Goal: Find specific page/section: Find specific page/section

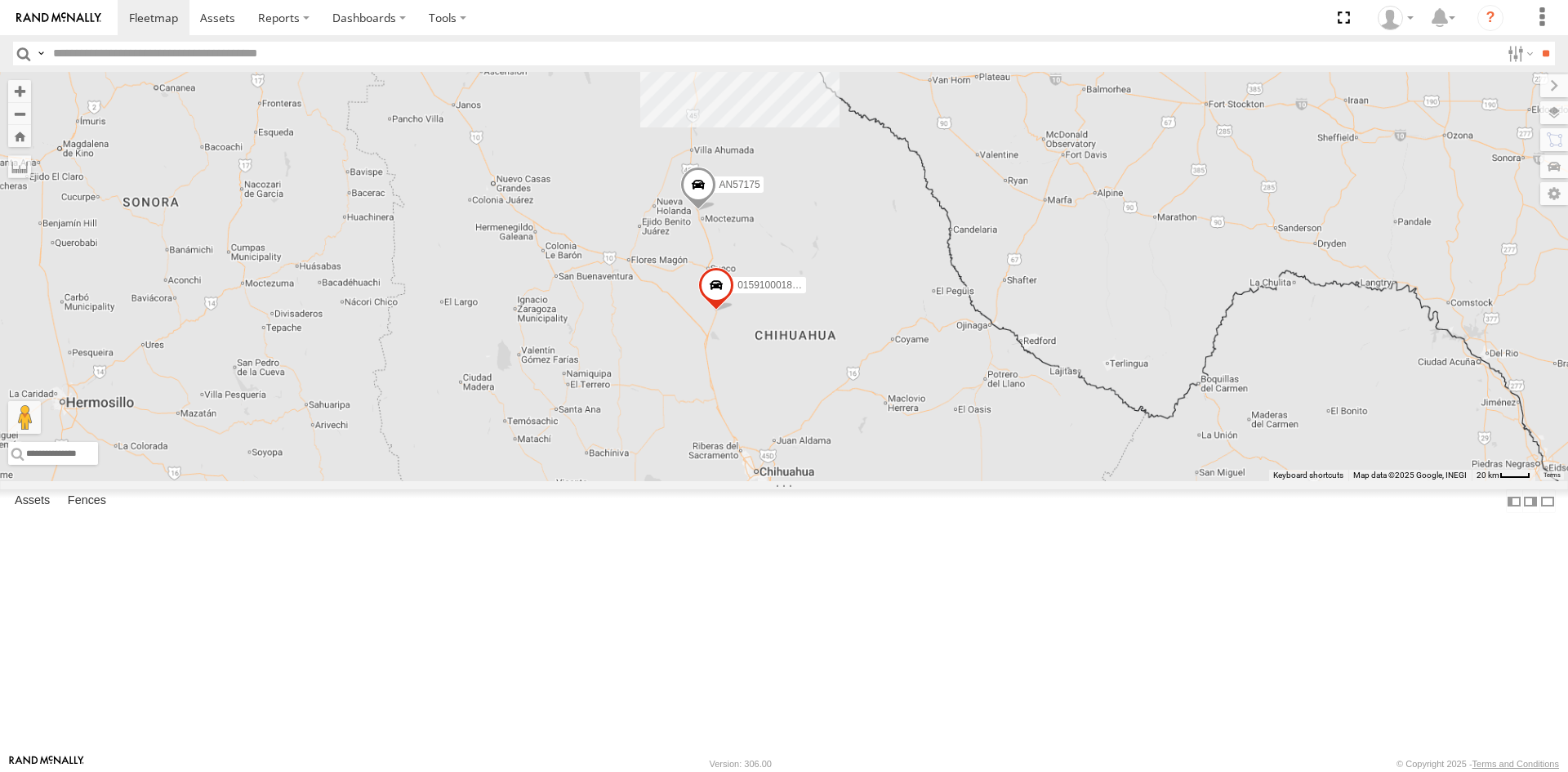
drag, startPoint x: 728, startPoint y: 173, endPoint x: 725, endPoint y: 324, distance: 151.0
click at [725, 324] on div "015910001845018 AN57175 015910001811580 ZJ535914 F2771 AN533897" at bounding box center [784, 276] width 1568 height 409
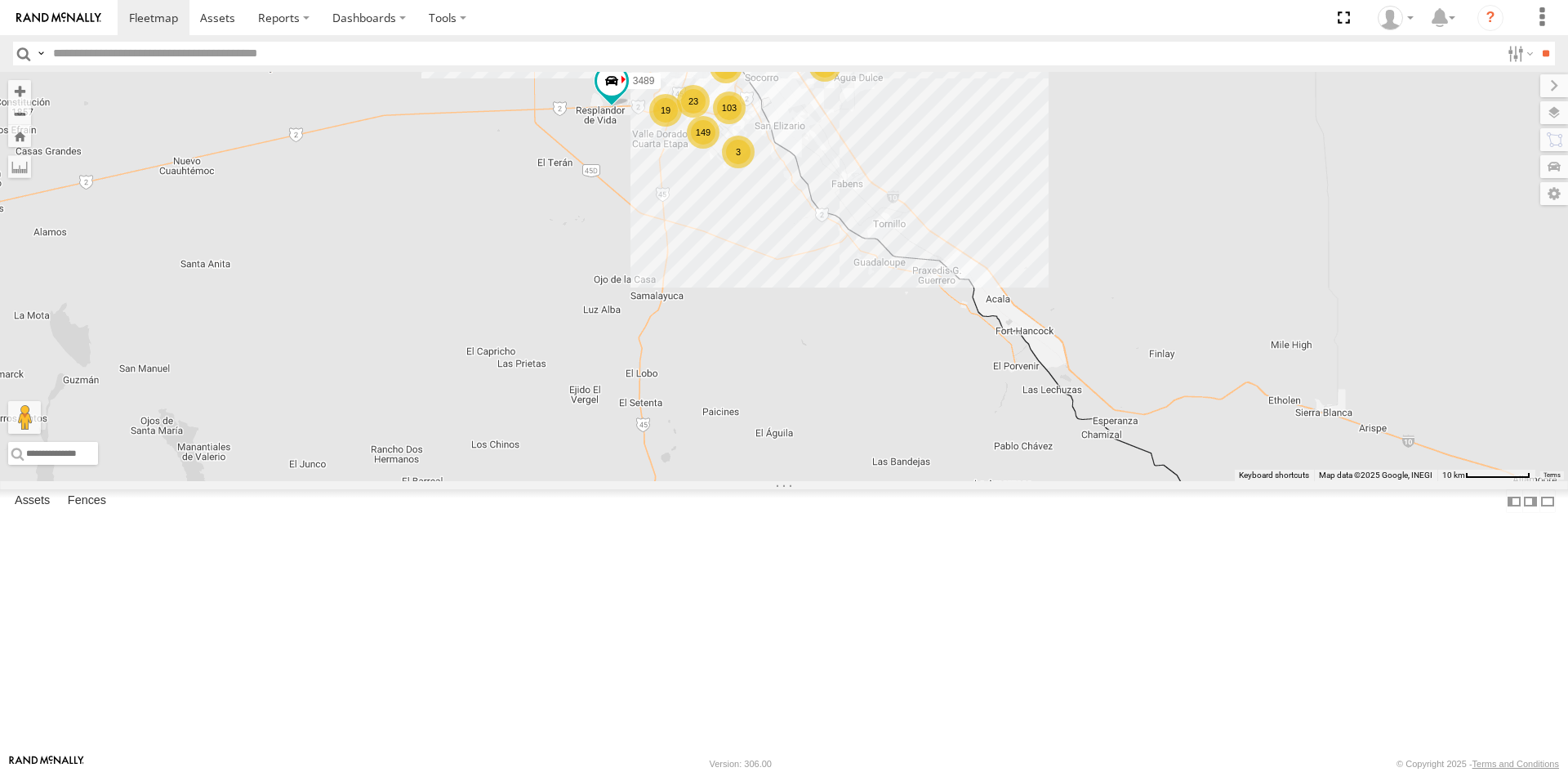
drag, startPoint x: 680, startPoint y: 271, endPoint x: 690, endPoint y: 339, distance: 68.7
click at [690, 339] on div "015910001845018 AN57175 015910001811580 ZJ535914 F2771 AN533897 554 18 103 149 …" at bounding box center [784, 276] width 1568 height 409
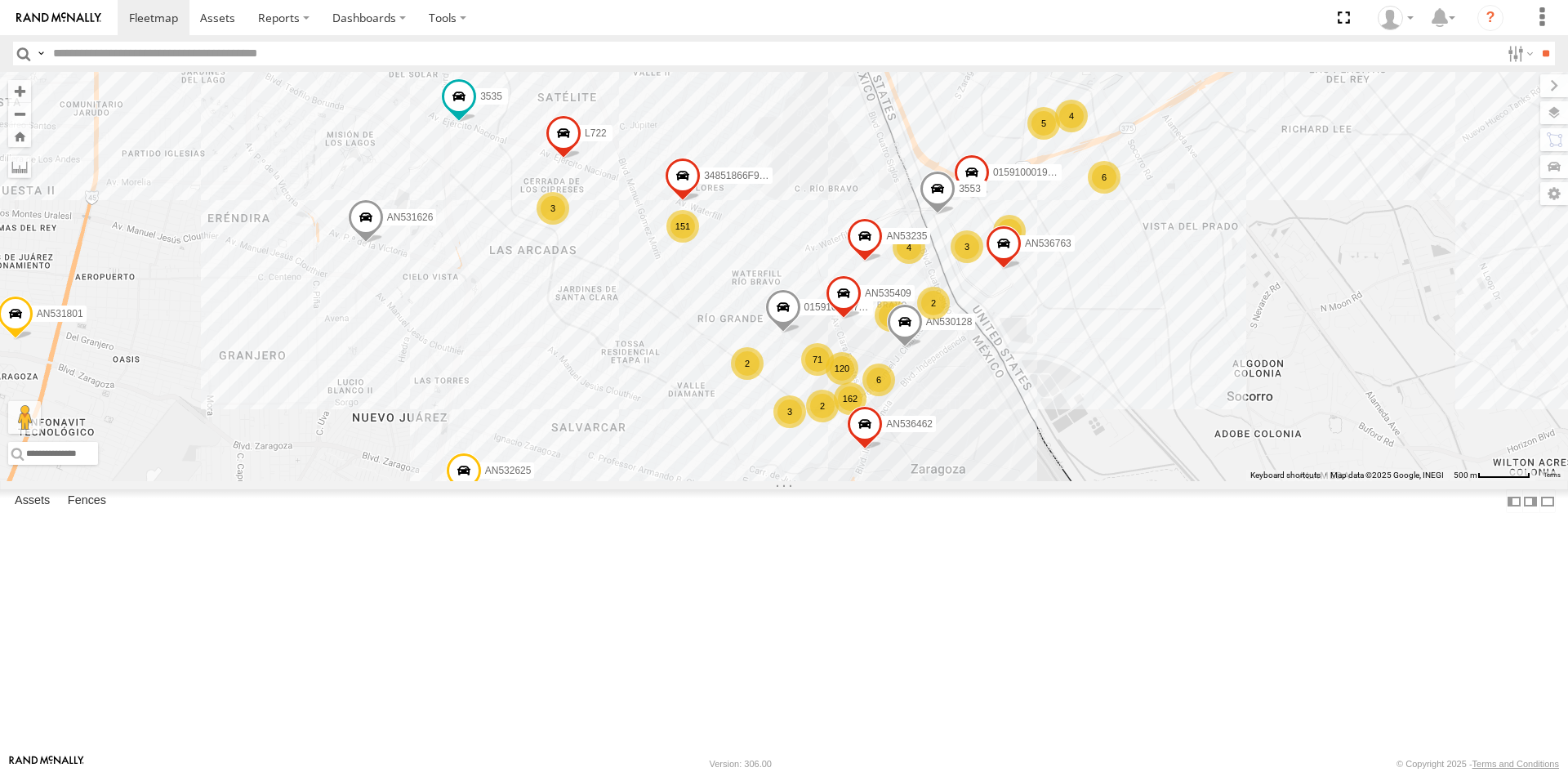
drag, startPoint x: 996, startPoint y: 368, endPoint x: 866, endPoint y: 371, distance: 130.0
click at [865, 318] on div "015910001845018 AN57175 015910001811580 ZJ535914 F2771 AN533897 V3694 AN5310637…" at bounding box center [784, 276] width 1568 height 409
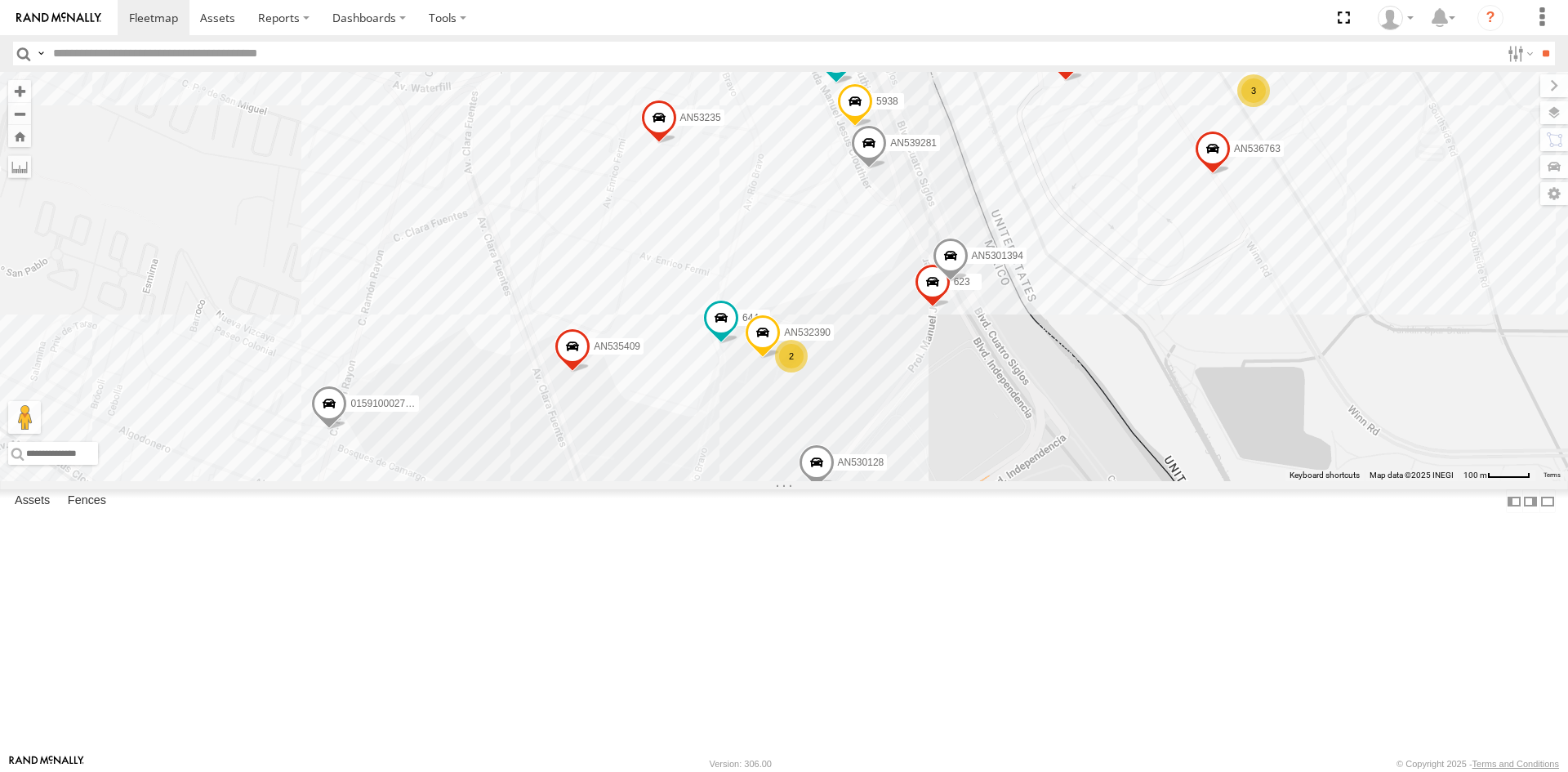
drag, startPoint x: 1015, startPoint y: 269, endPoint x: 991, endPoint y: 302, distance: 40.8
click at [991, 302] on div "181 357660104096649 AN536763 4006 AN532390 AN530128 AN601553 3915 AN57222 644 A…" at bounding box center [784, 276] width 1568 height 409
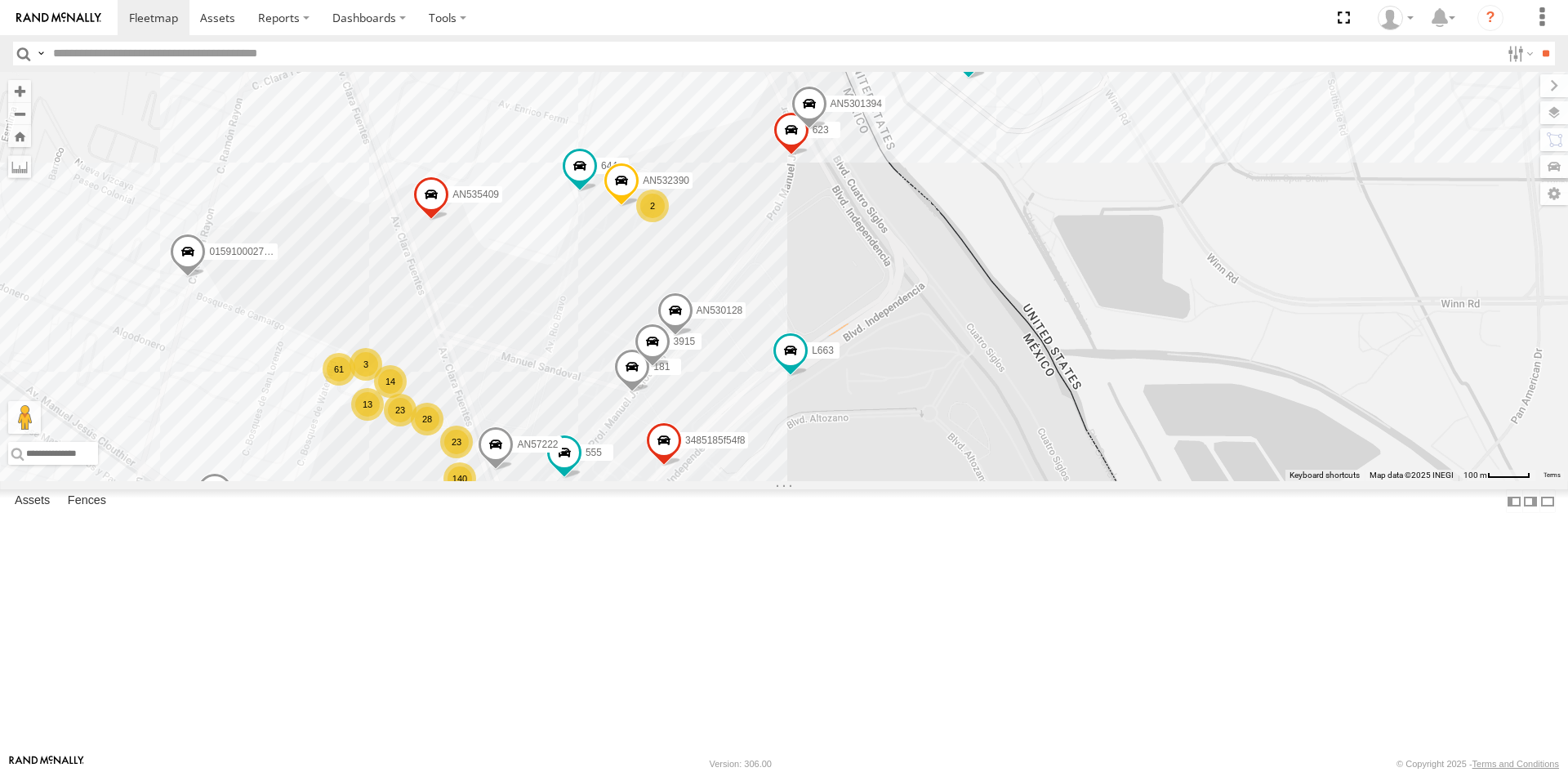
drag, startPoint x: 945, startPoint y: 516, endPoint x: 796, endPoint y: 358, distance: 217.2
click at [796, 358] on div "181 357660104096649 AN536763 4006 AN532390 AN530128 AN601553 599 6681 3915 AN57…" at bounding box center [784, 276] width 1568 height 409
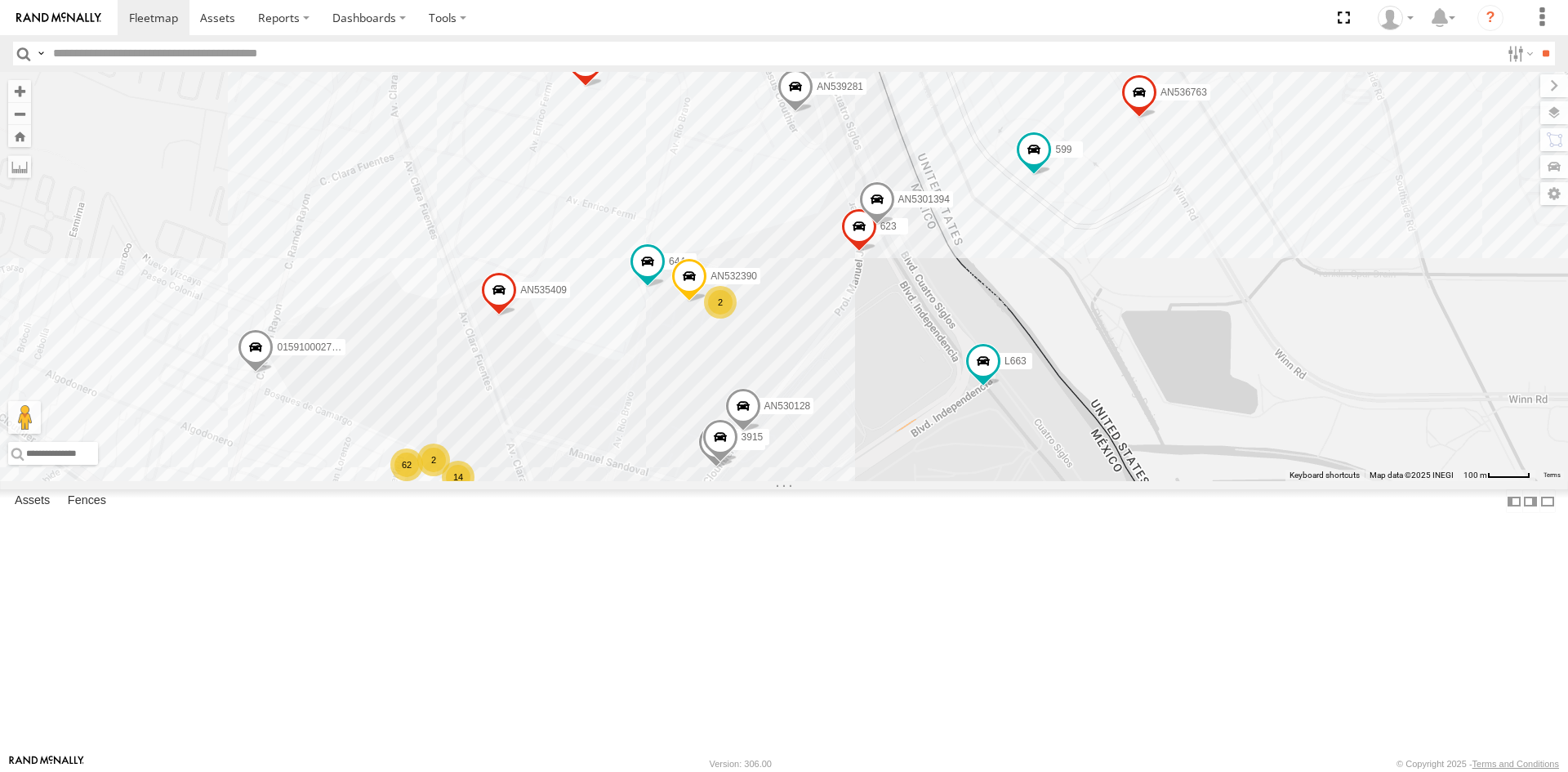
drag, startPoint x: 821, startPoint y: 414, endPoint x: 920, endPoint y: 524, distance: 148.0
click at [902, 482] on div "181 357660104096649 AN536763 4006 AN532390 AN530128 599 3915 AN57222 644 AN5354…" at bounding box center [784, 276] width 1568 height 409
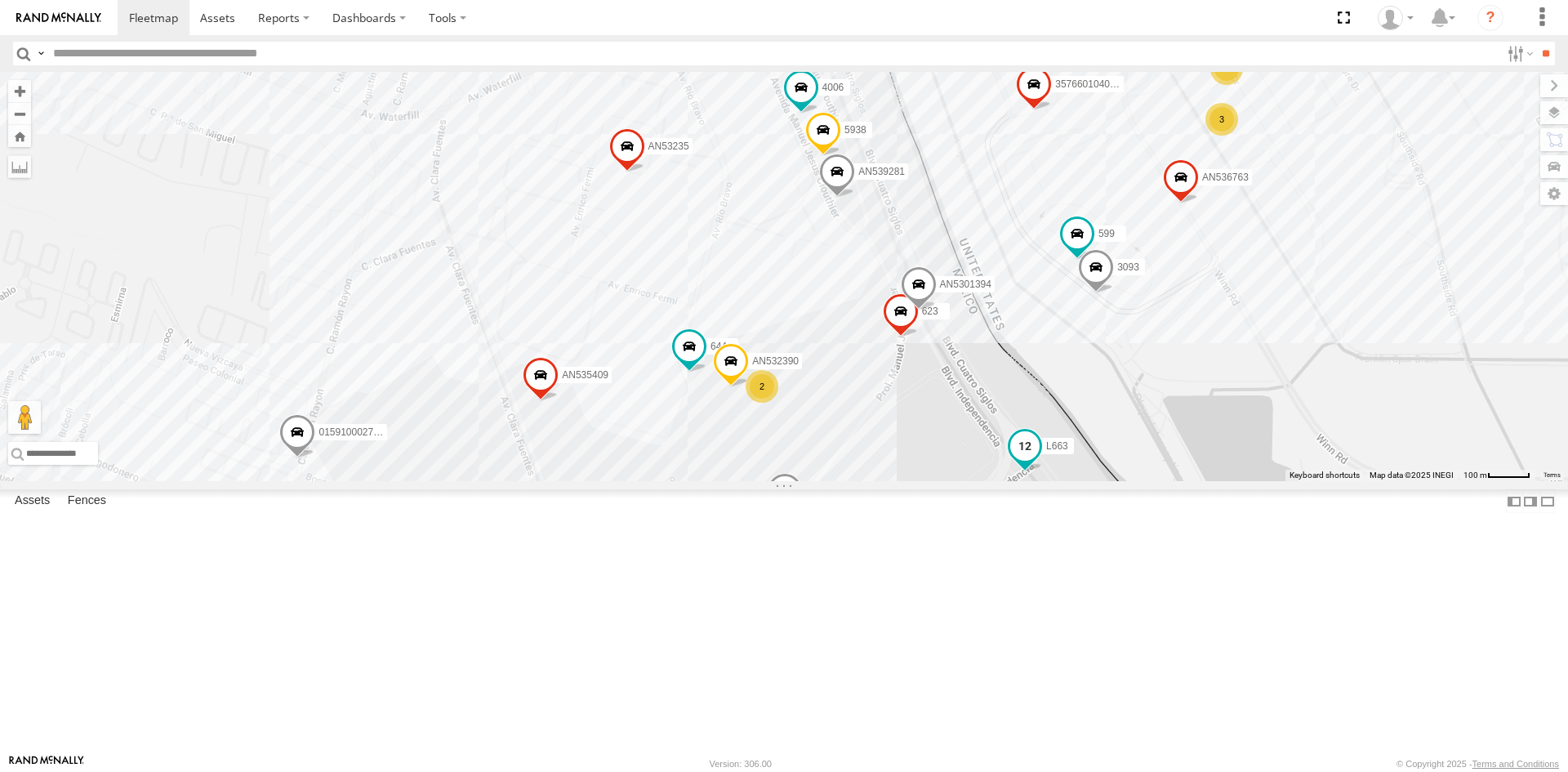
drag, startPoint x: 1030, startPoint y: 489, endPoint x: 1075, endPoint y: 590, distance: 110.6
click at [1075, 482] on div "181 357660104096649 AN536763 4006 AN532390 AN530128 599 3915 AN57222 644 AN5354…" at bounding box center [784, 276] width 1568 height 409
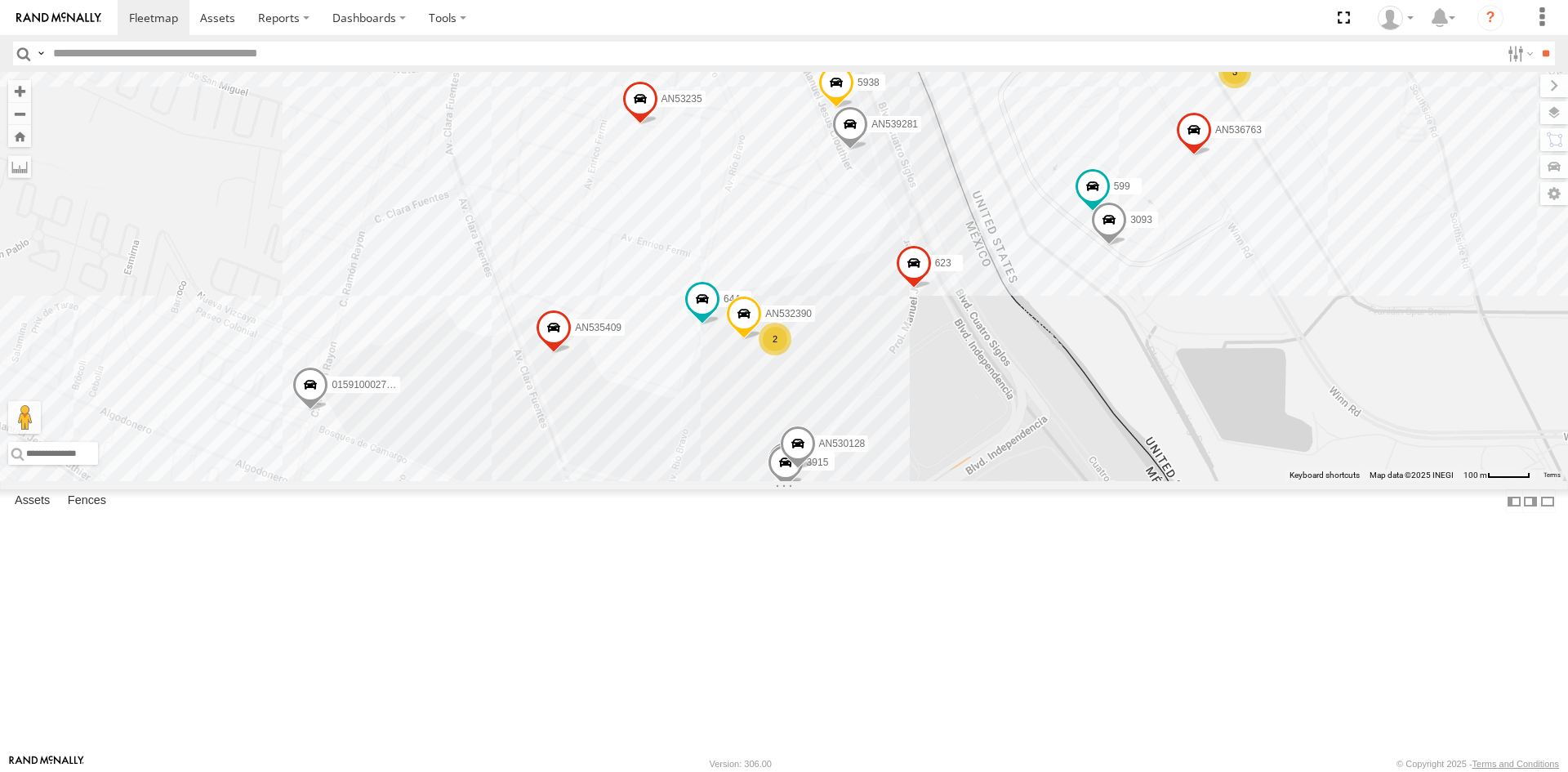
drag, startPoint x: 863, startPoint y: 565, endPoint x: 868, endPoint y: 498, distance: 67.2
click at [868, 482] on div "181 357660104096649 AN536763 4006 AN532390 AN530128 599 3915 AN57222 644 AN5354…" at bounding box center [784, 276] width 1568 height 409
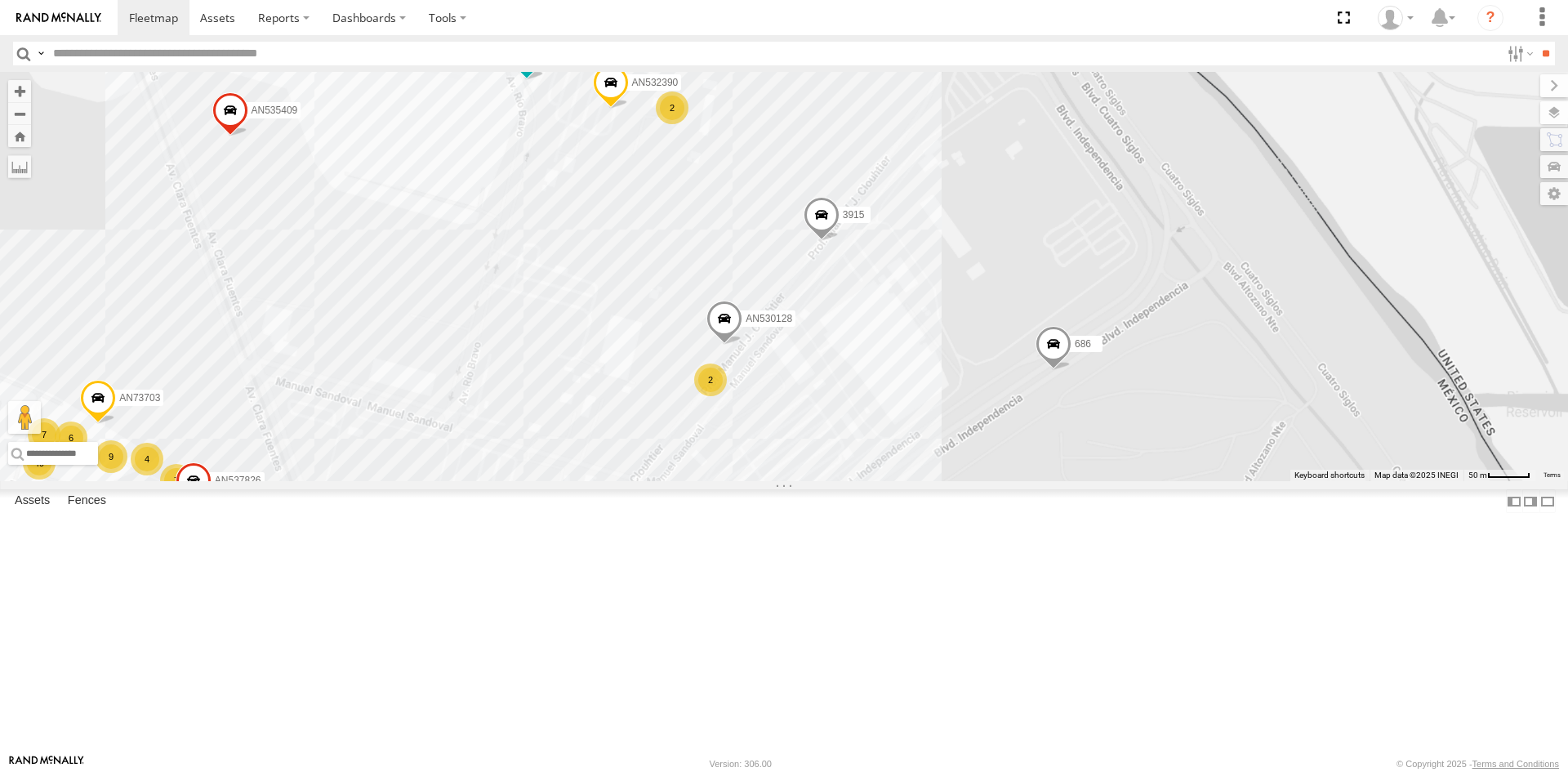
drag, startPoint x: 948, startPoint y: 430, endPoint x: 913, endPoint y: 589, distance: 162.8
click at [922, 482] on div "AN530128 13 9 9 14 7 2 49 4 7 7 AN532390 8 8 690 9 6 7 6 3915 644 AN535409 AN53…" at bounding box center [784, 276] width 1568 height 409
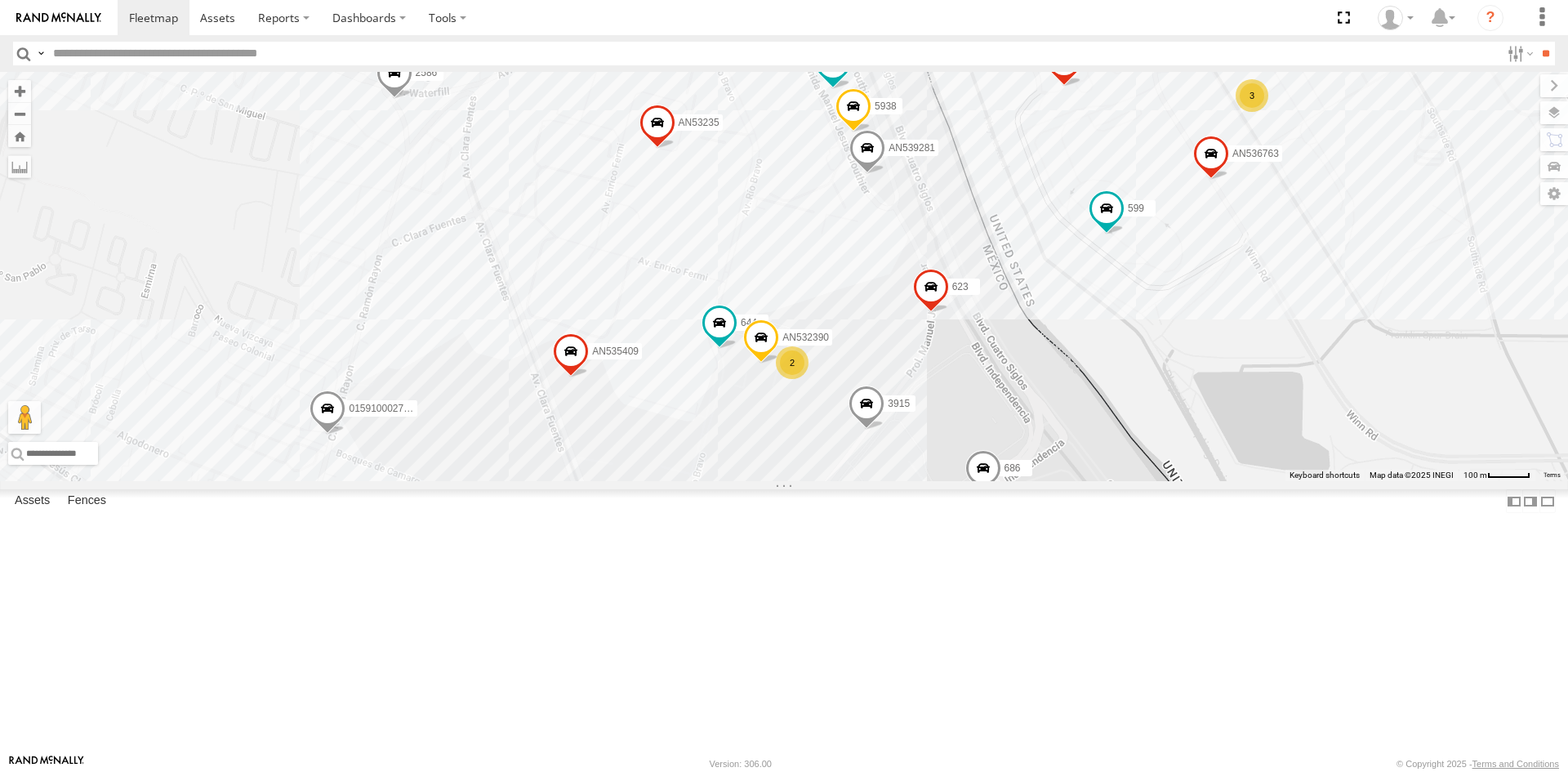
drag, startPoint x: 902, startPoint y: 561, endPoint x: 957, endPoint y: 517, distance: 70.4
click at [933, 465] on div "AN532390 690 3915 644 AN535409 AN53003 623 AN537826 686 2 63 3 357660104096649 …" at bounding box center [784, 276] width 1568 height 409
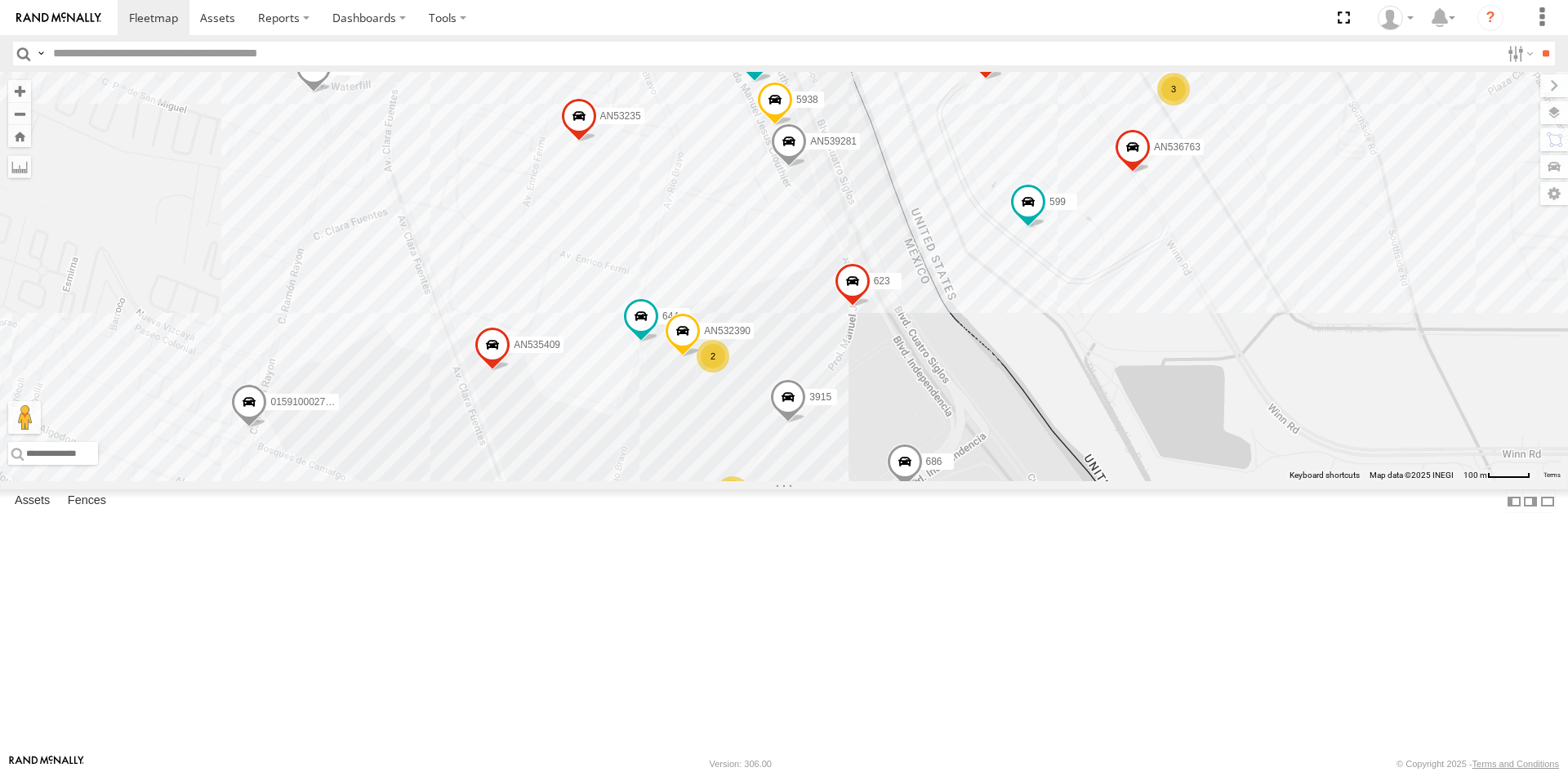
drag, startPoint x: 939, startPoint y: 451, endPoint x: 746, endPoint y: 509, distance: 201.5
click at [756, 482] on div "AN532390 690 3915 AN57222 644 AN535409 623 3485185f54f8 686 2 63 3 357660104096…" at bounding box center [784, 276] width 1568 height 409
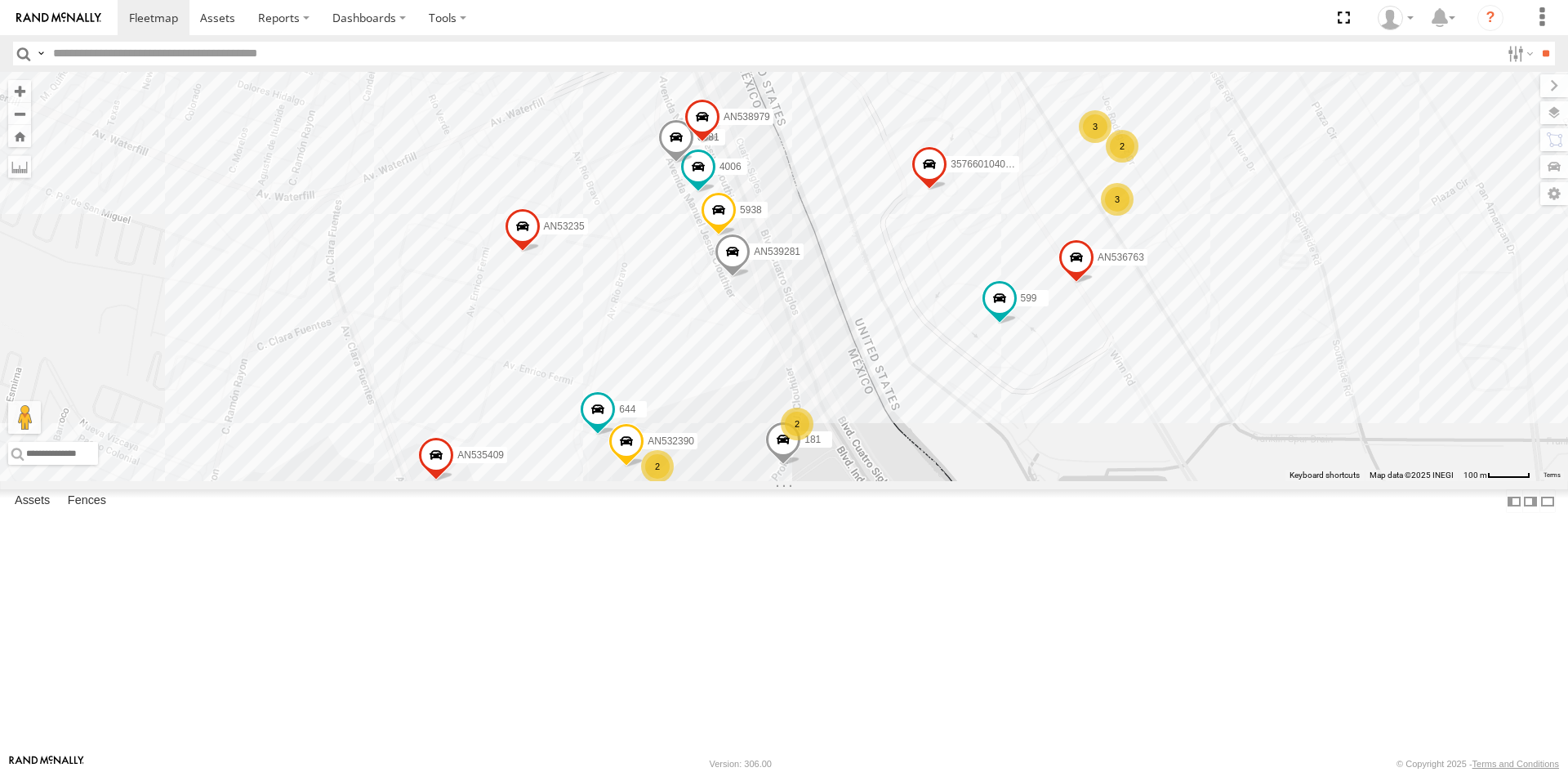
drag, startPoint x: 877, startPoint y: 414, endPoint x: 842, endPoint y: 583, distance: 172.6
click at [842, 482] on div "181 357660104096649 015910001918898 AN536763 5742 AN601553 599 AN536462 AN53540…" at bounding box center [784, 276] width 1568 height 409
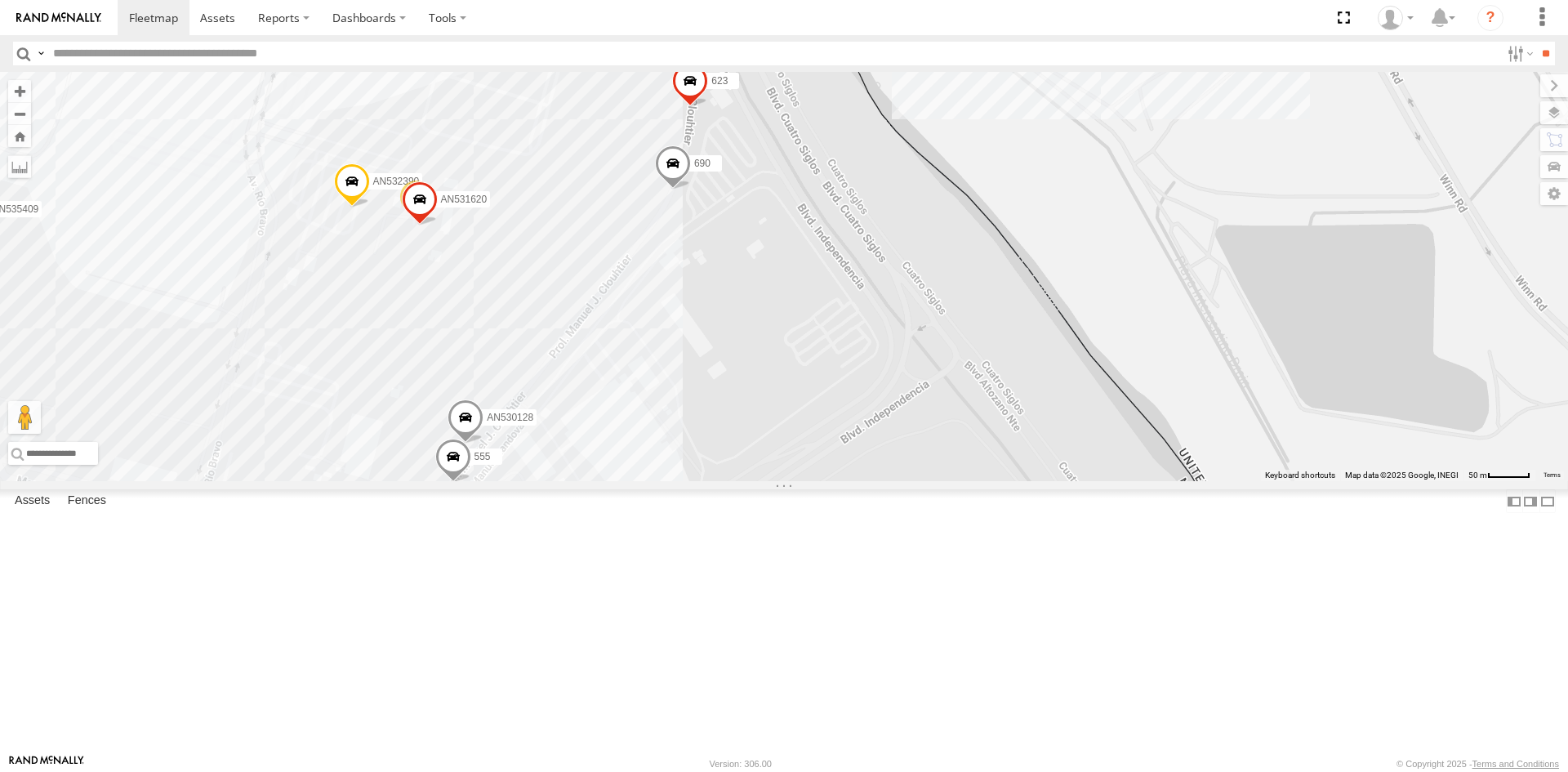
drag, startPoint x: 728, startPoint y: 357, endPoint x: 704, endPoint y: 531, distance: 175.6
click at [704, 482] on div "845 AN531945 AN535347 6424 8427 GPS 281790 599 136 AN537119 AN53019 AN536462 AN…" at bounding box center [784, 276] width 1568 height 409
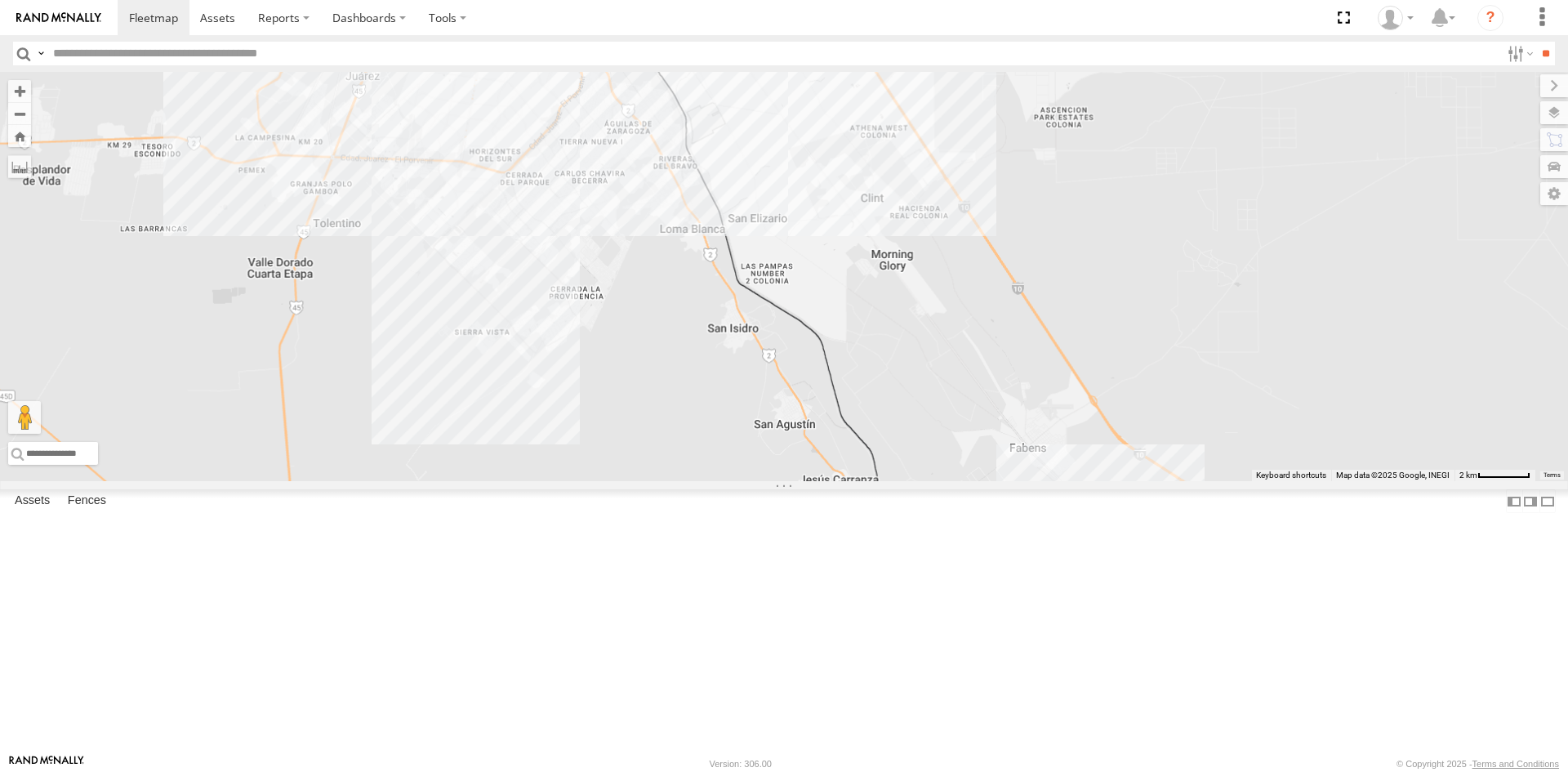
drag, startPoint x: 603, startPoint y: 196, endPoint x: 603, endPoint y: 261, distance: 65.0
click at [603, 261] on div "AN535203 015910001845018 AN57175 015910001811580 ZJ535914 F2771 AN533897 AN5386…" at bounding box center [784, 276] width 1568 height 409
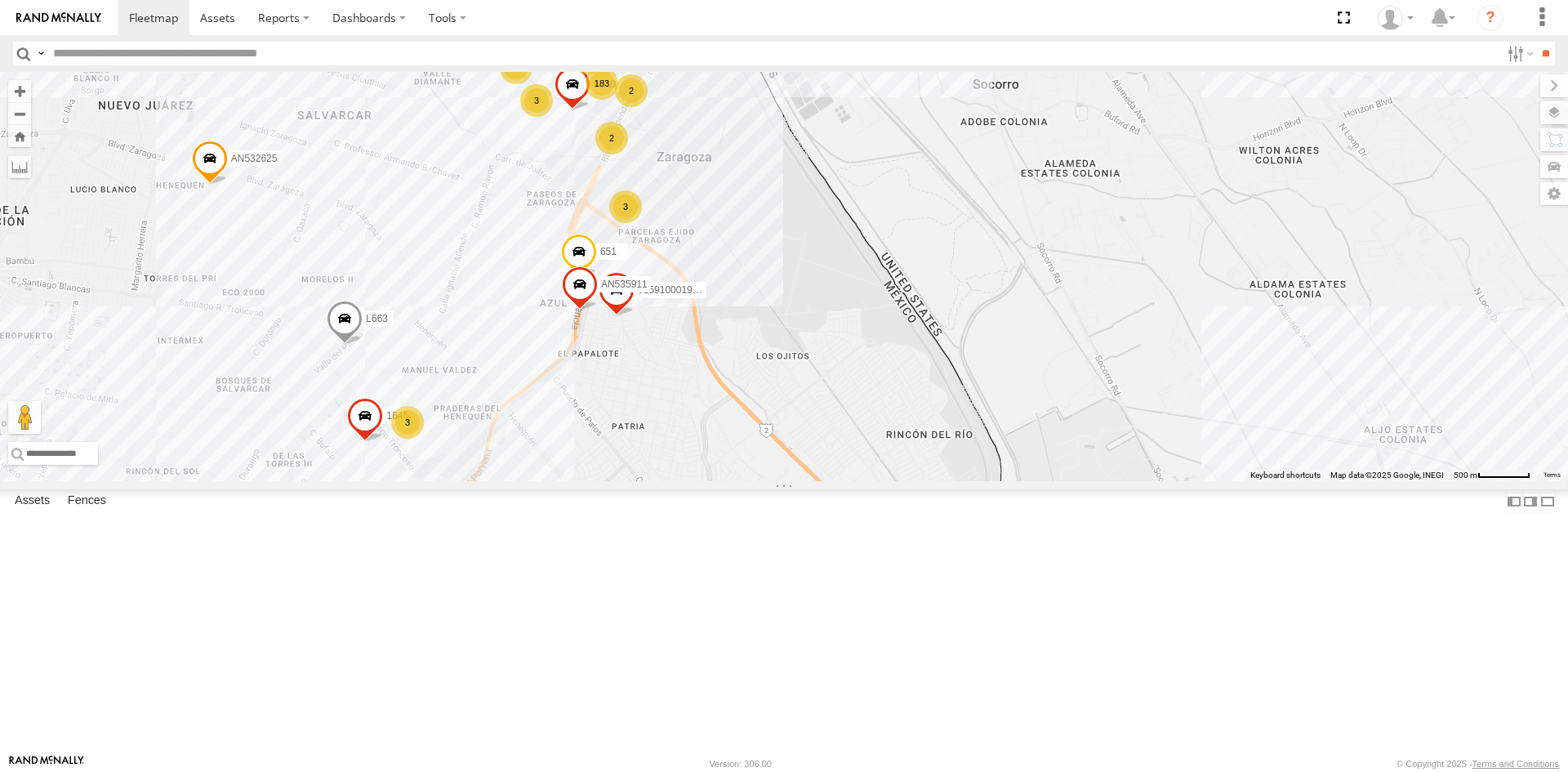
drag, startPoint x: 650, startPoint y: 205, endPoint x: 665, endPoint y: 330, distance: 125.9
click at [665, 330] on div "AN535203 015910001845018 AN57175 015910001811580 ZJ535914 F2771 AN533897 AN5386…" at bounding box center [784, 276] width 1568 height 409
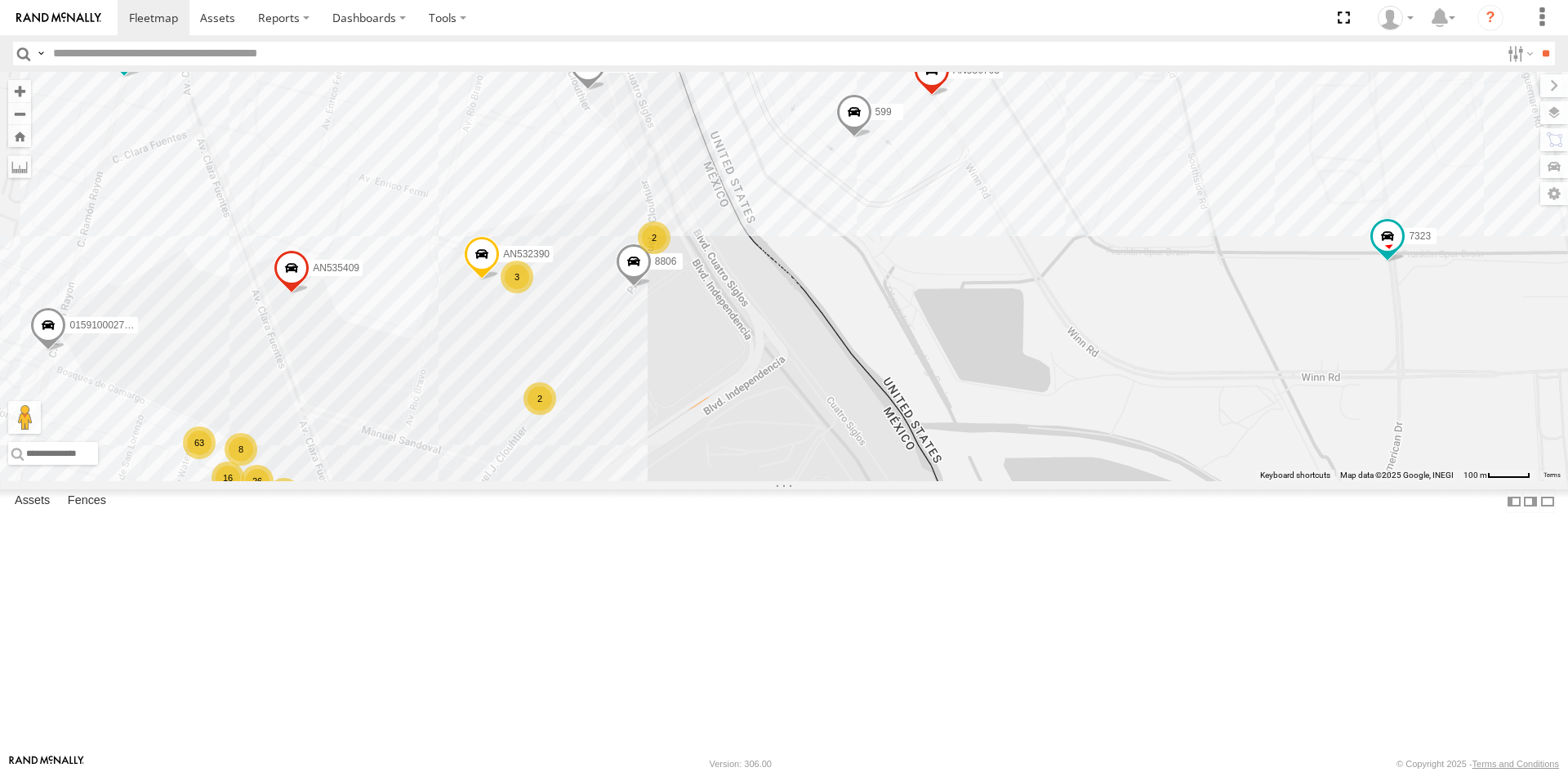
drag, startPoint x: 951, startPoint y: 375, endPoint x: 874, endPoint y: 488, distance: 136.7
click at [874, 482] on div "AN535203 015910001845018 AN57175 015910001811580 ZJ535914 F2771 AN533897 AN5386…" at bounding box center [784, 276] width 1568 height 409
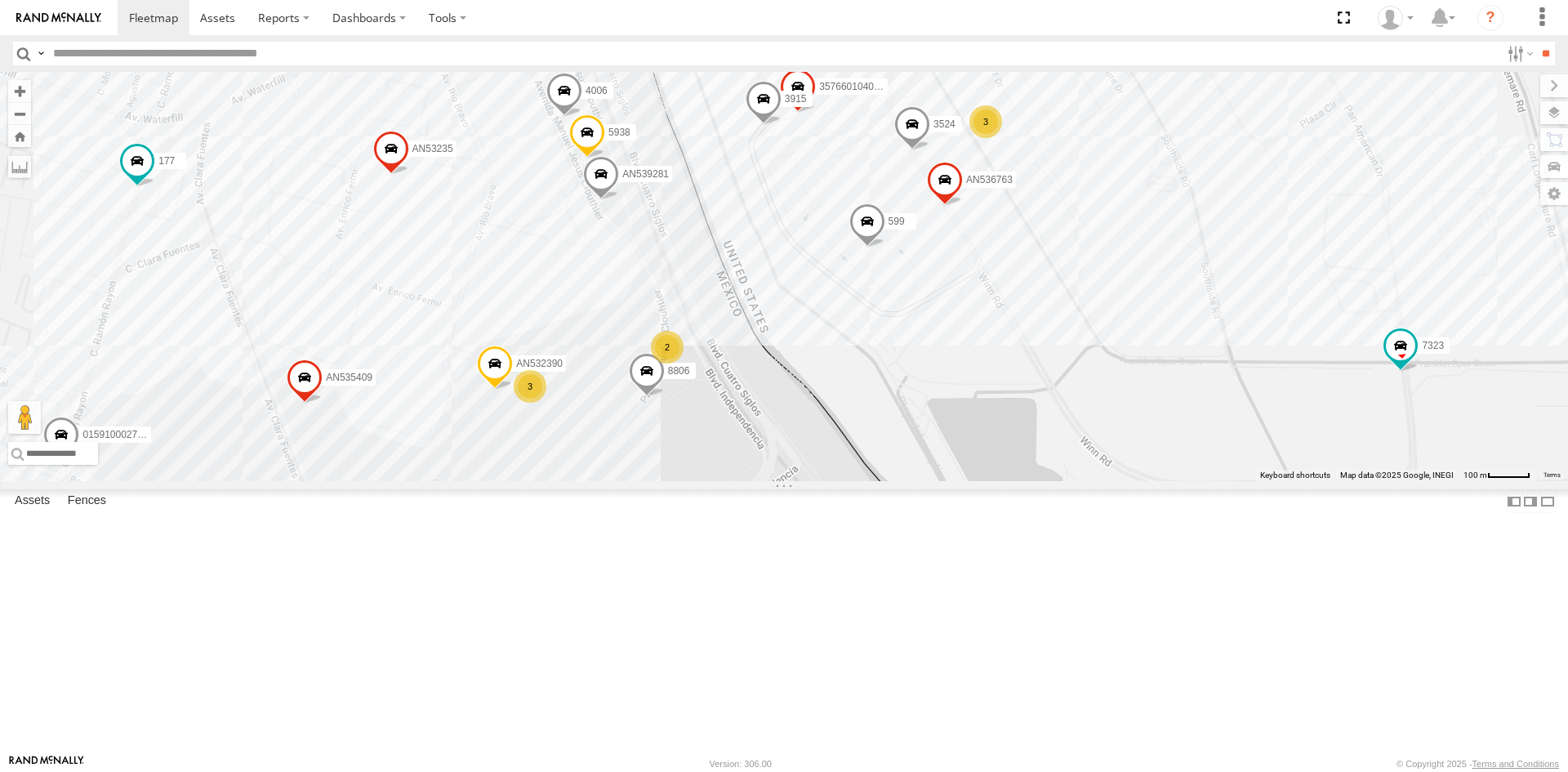
drag, startPoint x: 859, startPoint y: 445, endPoint x: 872, endPoint y: 557, distance: 112.8
click at [872, 482] on div "AN535203 015910001845018 AN57175 015910001811580 ZJ535914 F2771 AN533897 AN5386…" at bounding box center [784, 276] width 1568 height 409
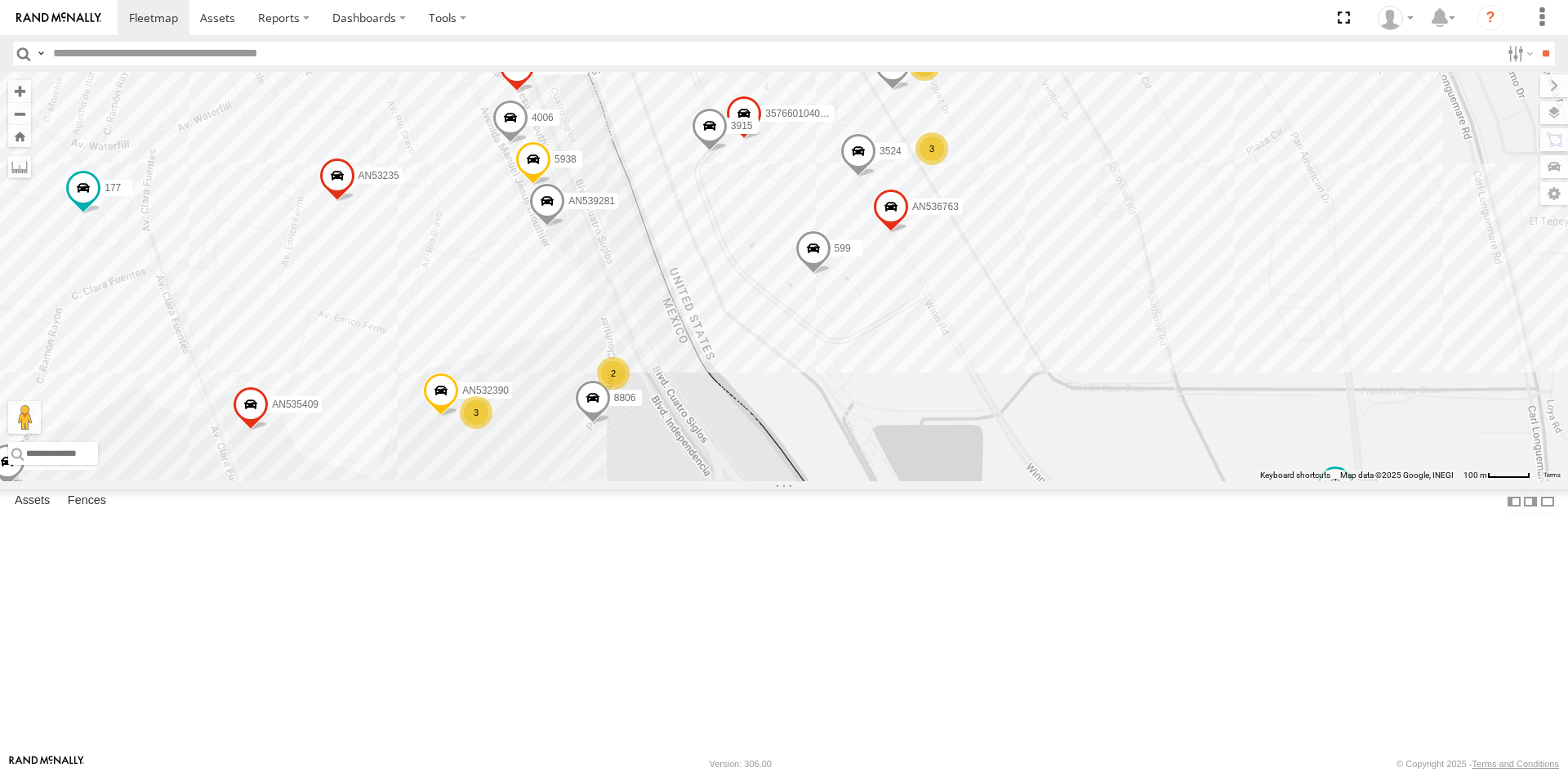
drag, startPoint x: 866, startPoint y: 458, endPoint x: 820, endPoint y: 481, distance: 51.4
click at [840, 468] on div "AN535203 015910001845018 AN57175 015910001811580 ZJ535914 F2771 AN533897 AN5386…" at bounding box center [784, 276] width 1568 height 409
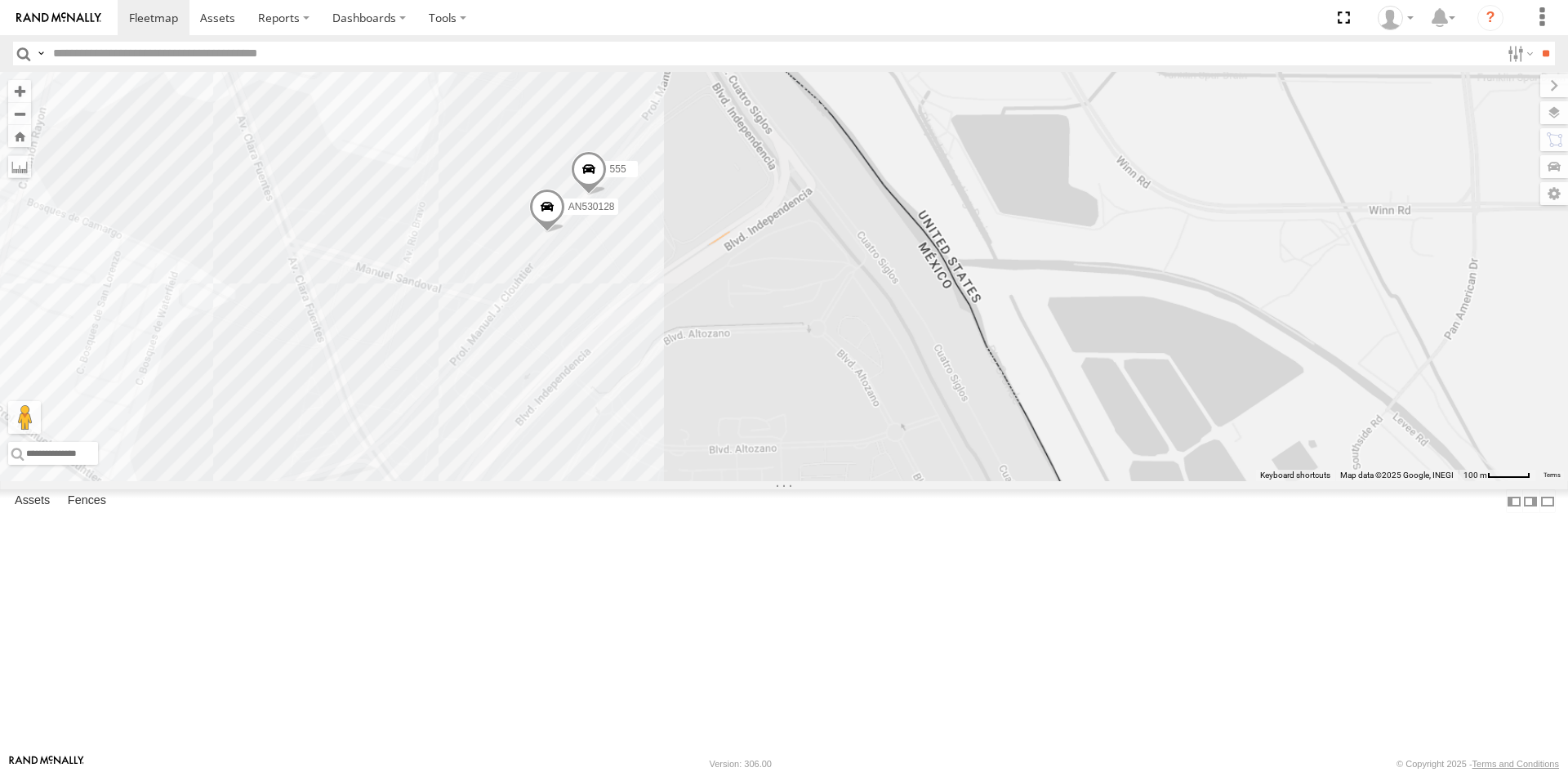
drag, startPoint x: 779, startPoint y: 332, endPoint x: 858, endPoint y: 482, distance: 169.5
click at [856, 482] on div "AN530128 555" at bounding box center [784, 276] width 1568 height 409
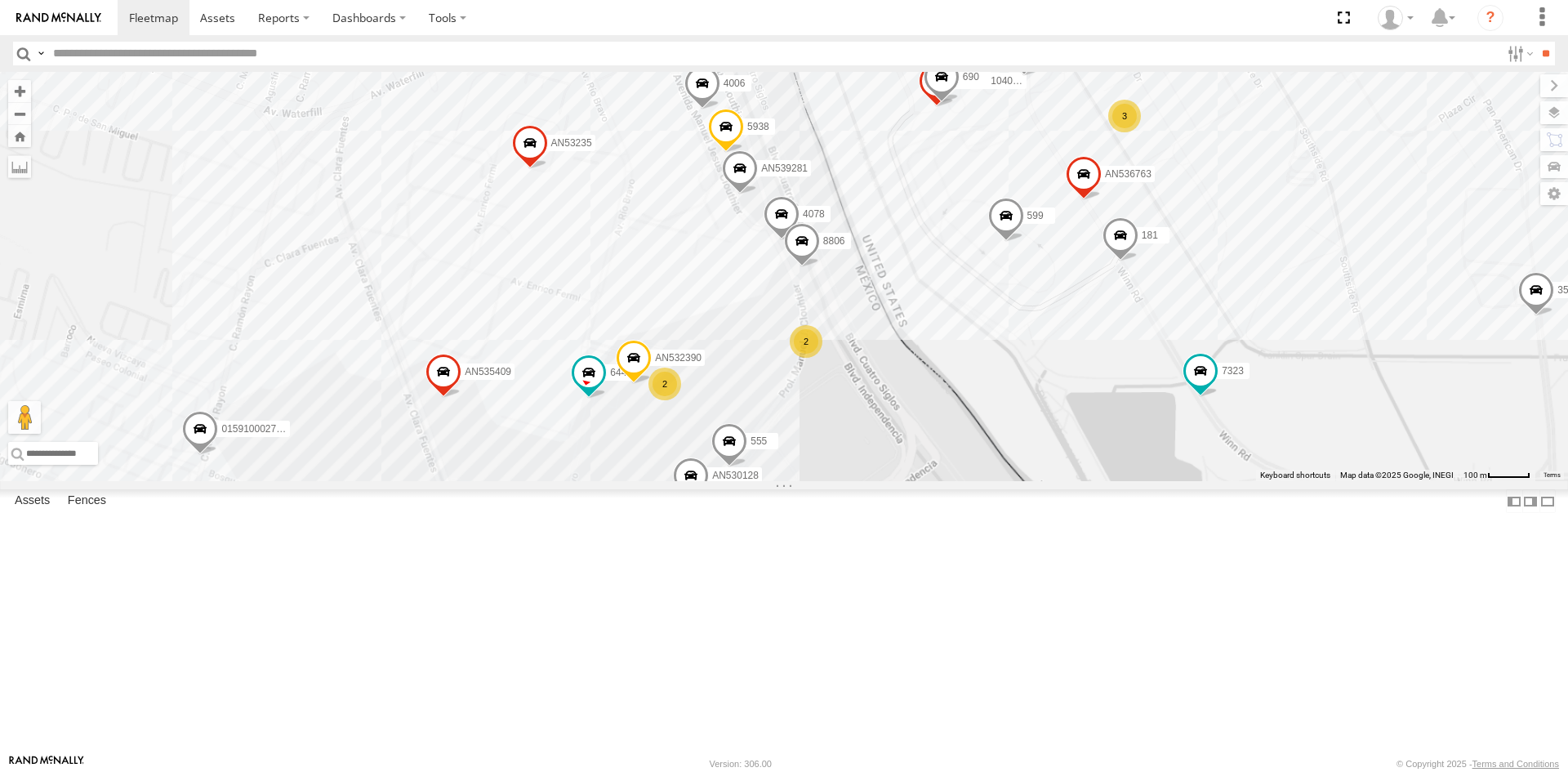
drag, startPoint x: 834, startPoint y: 412, endPoint x: 876, endPoint y: 513, distance: 109.4
click at [875, 482] on div "AN530128 555 29 25 16 153 4 60 181 357660104096649 27 26 AN536763 4006 AN532390…" at bounding box center [784, 276] width 1568 height 409
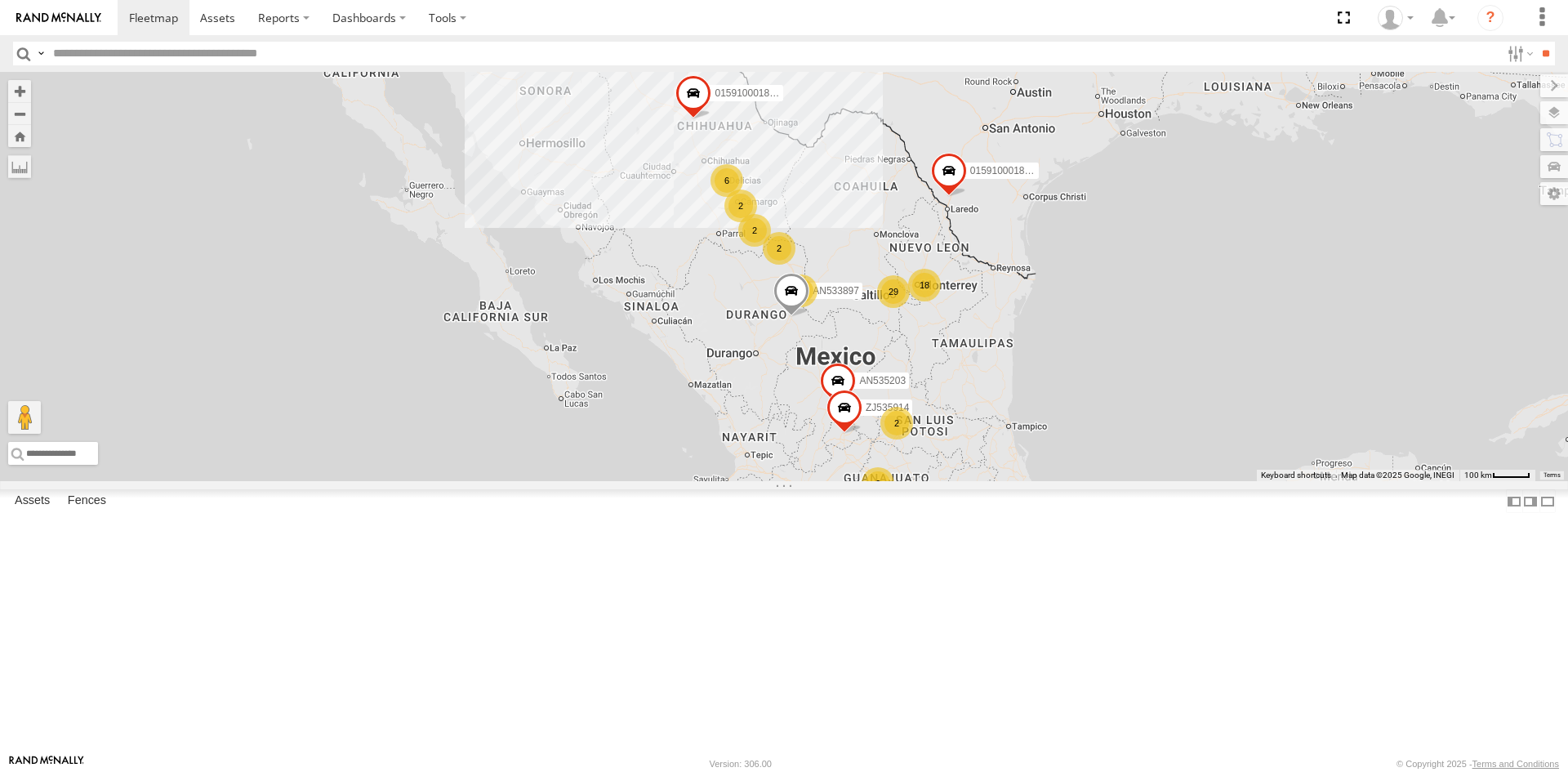
drag, startPoint x: 746, startPoint y: 426, endPoint x: 790, endPoint y: 522, distance: 105.6
click at [790, 482] on div "AN535203 015910001845018 AN533249 015910001811580 ZJ535914 F2771 AN533897 1198 …" at bounding box center [784, 276] width 1568 height 409
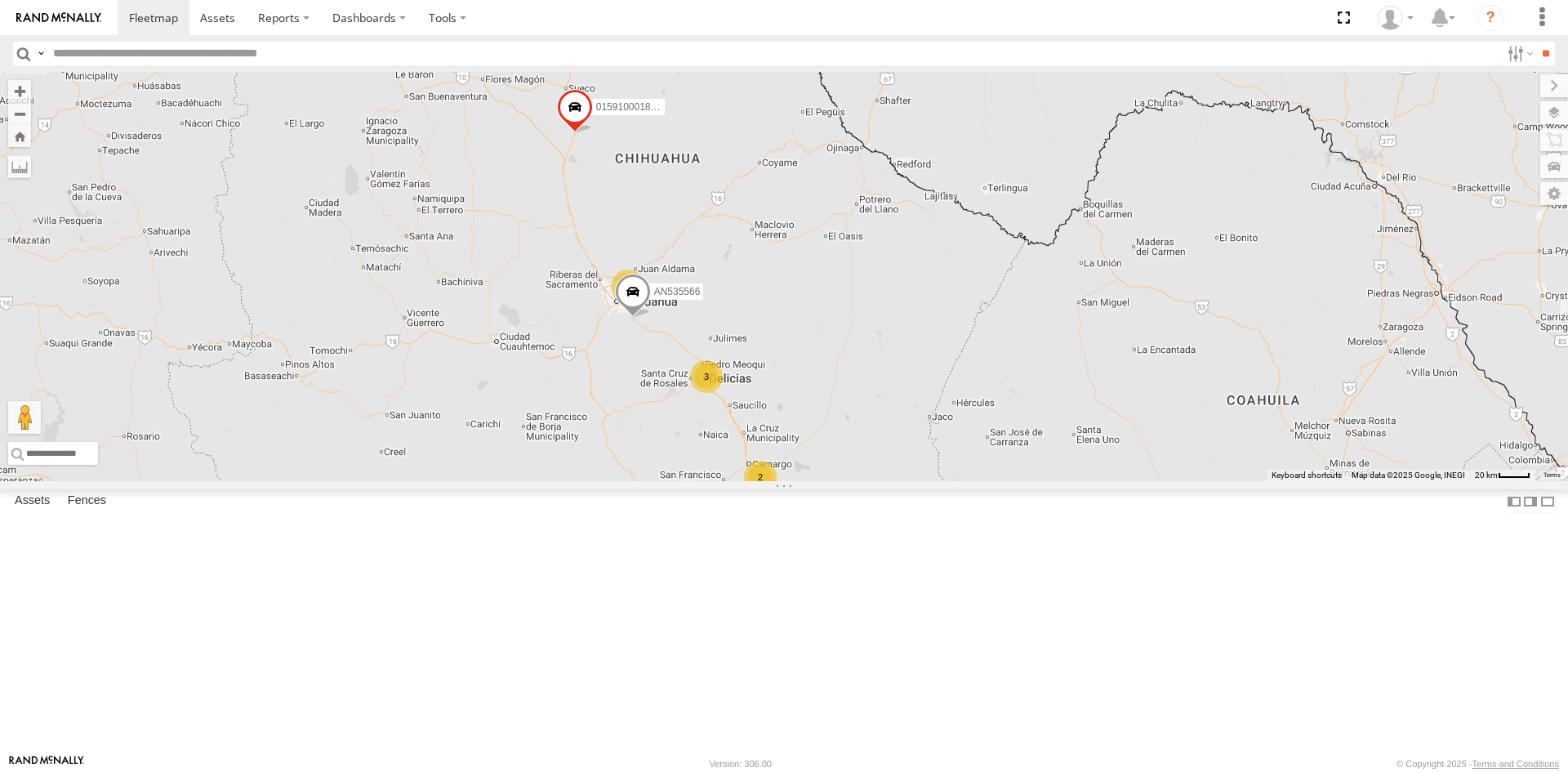
drag, startPoint x: 781, startPoint y: 342, endPoint x: 851, endPoint y: 605, distance: 272.2
click at [851, 482] on div "AN535203 015910001845018 AN533249 015910001811580 ZJ535914 F2771 AN533897 01591…" at bounding box center [784, 276] width 1568 height 409
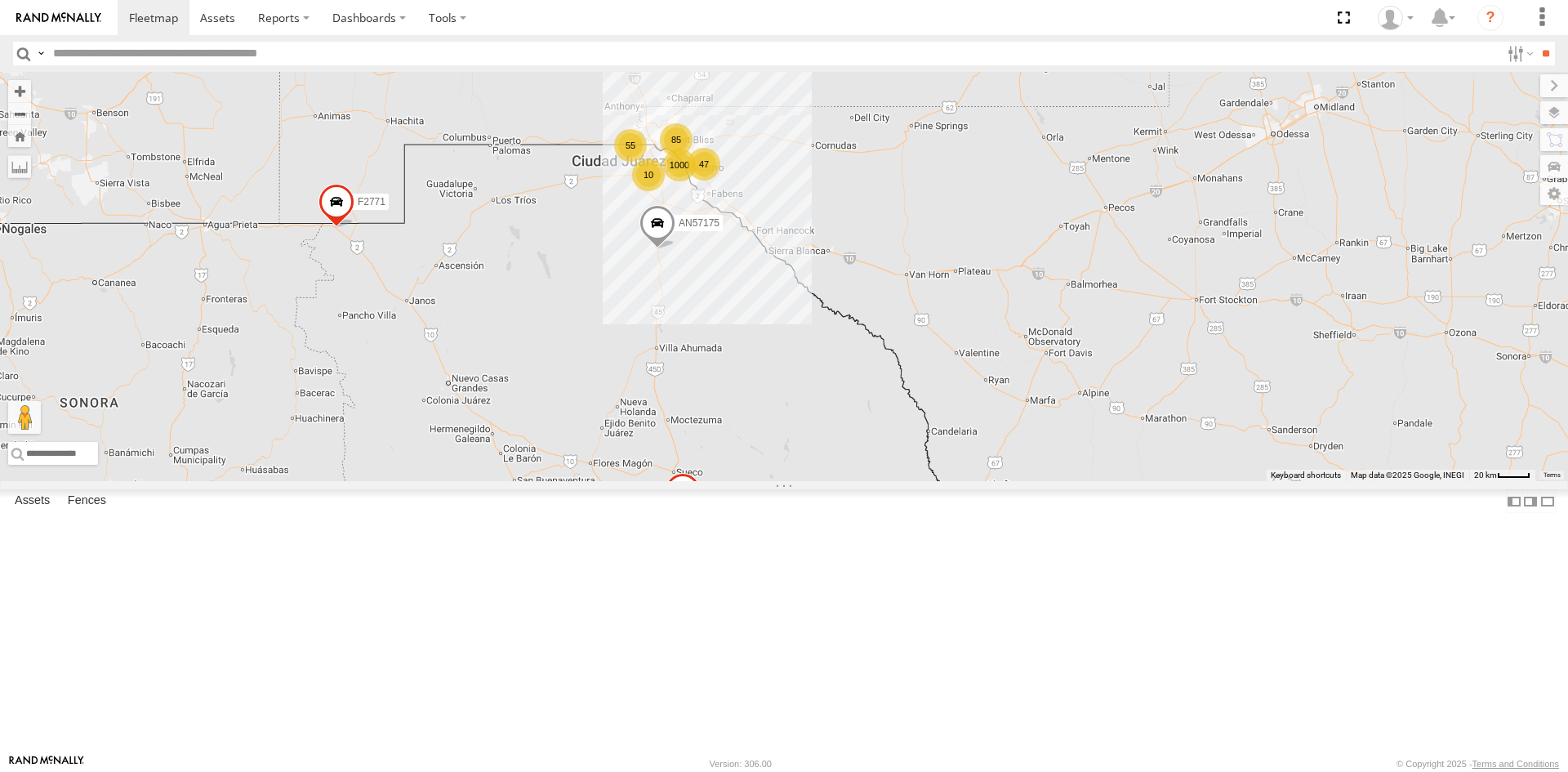
drag, startPoint x: 780, startPoint y: 389, endPoint x: 801, endPoint y: 485, distance: 98.3
click at [801, 482] on div "AN535203 015910001845018 AN533249 015910001811580 ZJ535914 F2771 AN533897 01591…" at bounding box center [784, 276] width 1568 height 409
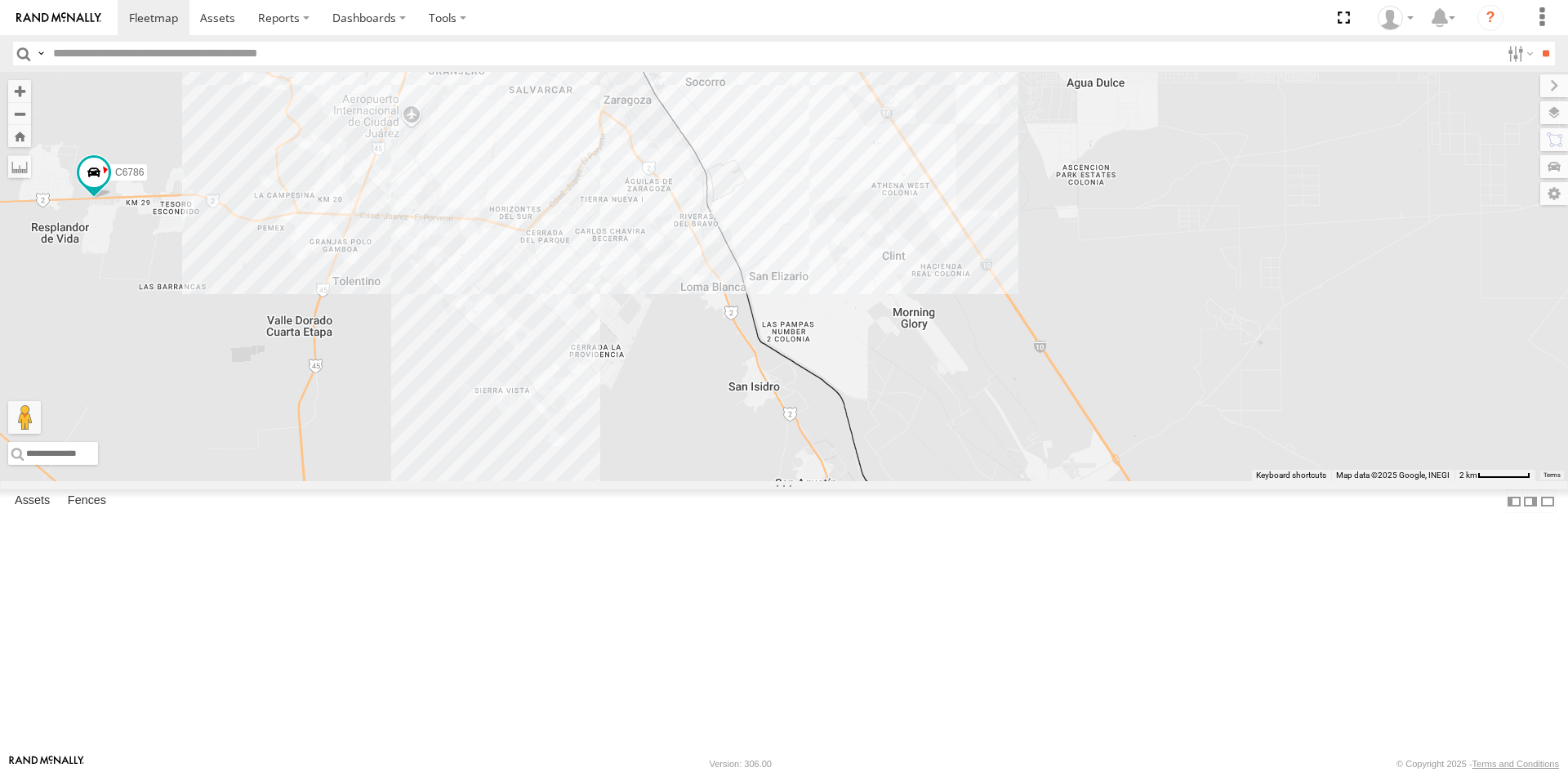
drag, startPoint x: 564, startPoint y: 140, endPoint x: 570, endPoint y: 283, distance: 143.1
click at [570, 283] on div "AN535203 015910001845018 AN533249 015910001811580 ZJ535914 F2771 AN533897 01591…" at bounding box center [784, 276] width 1568 height 409
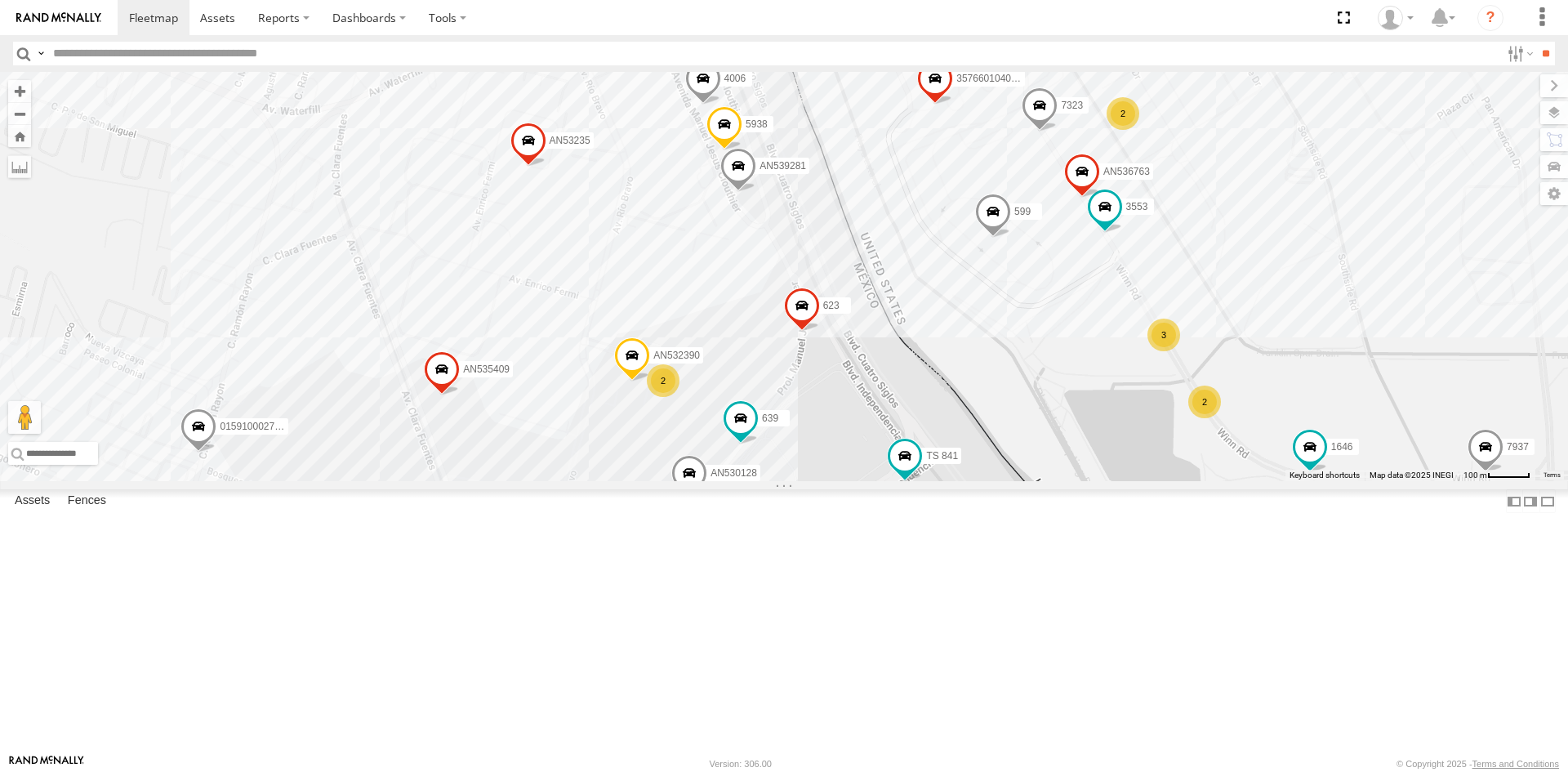
drag, startPoint x: 863, startPoint y: 312, endPoint x: 835, endPoint y: 419, distance: 110.6
click at [835, 419] on div "AN535203 015910001845018 AN533249 015910001811580 ZJ535914 F2771 AN533897 01591…" at bounding box center [784, 276] width 1568 height 409
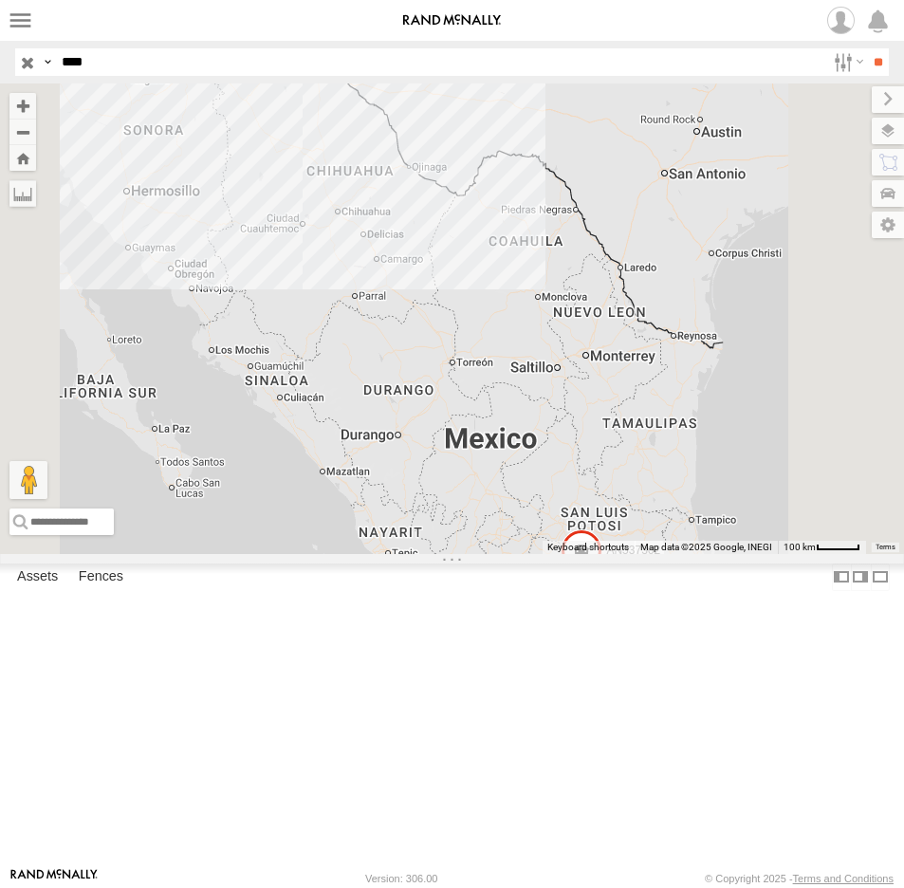
drag, startPoint x: 136, startPoint y: 64, endPoint x: -5, endPoint y: 74, distance: 140.7
click at [0, 74] on html at bounding box center [452, 444] width 904 height 888
type input "***"
click at [26, 64] on input "button" at bounding box center [27, 61] width 25 height 27
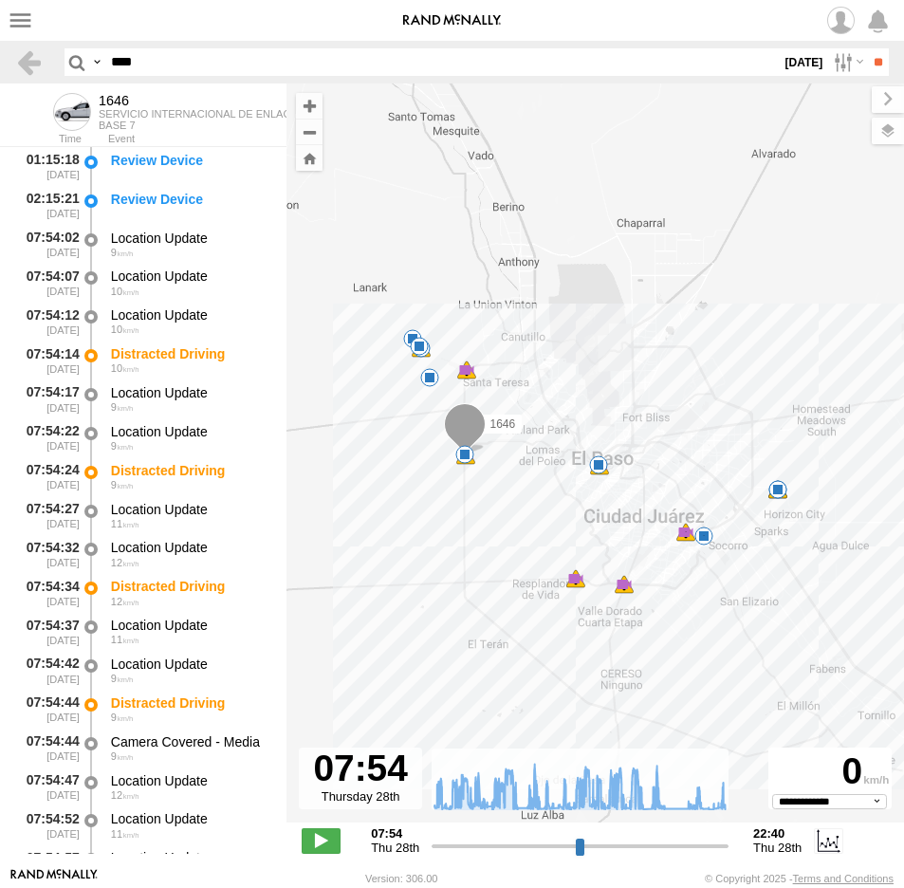
select select "**********"
drag, startPoint x: 149, startPoint y: 65, endPoint x: 39, endPoint y: 73, distance: 110.3
click at [43, 74] on header "Search Query Asset ID Asset Label Registration Manufacturer Model VIN Job ID **…" at bounding box center [452, 62] width 904 height 43
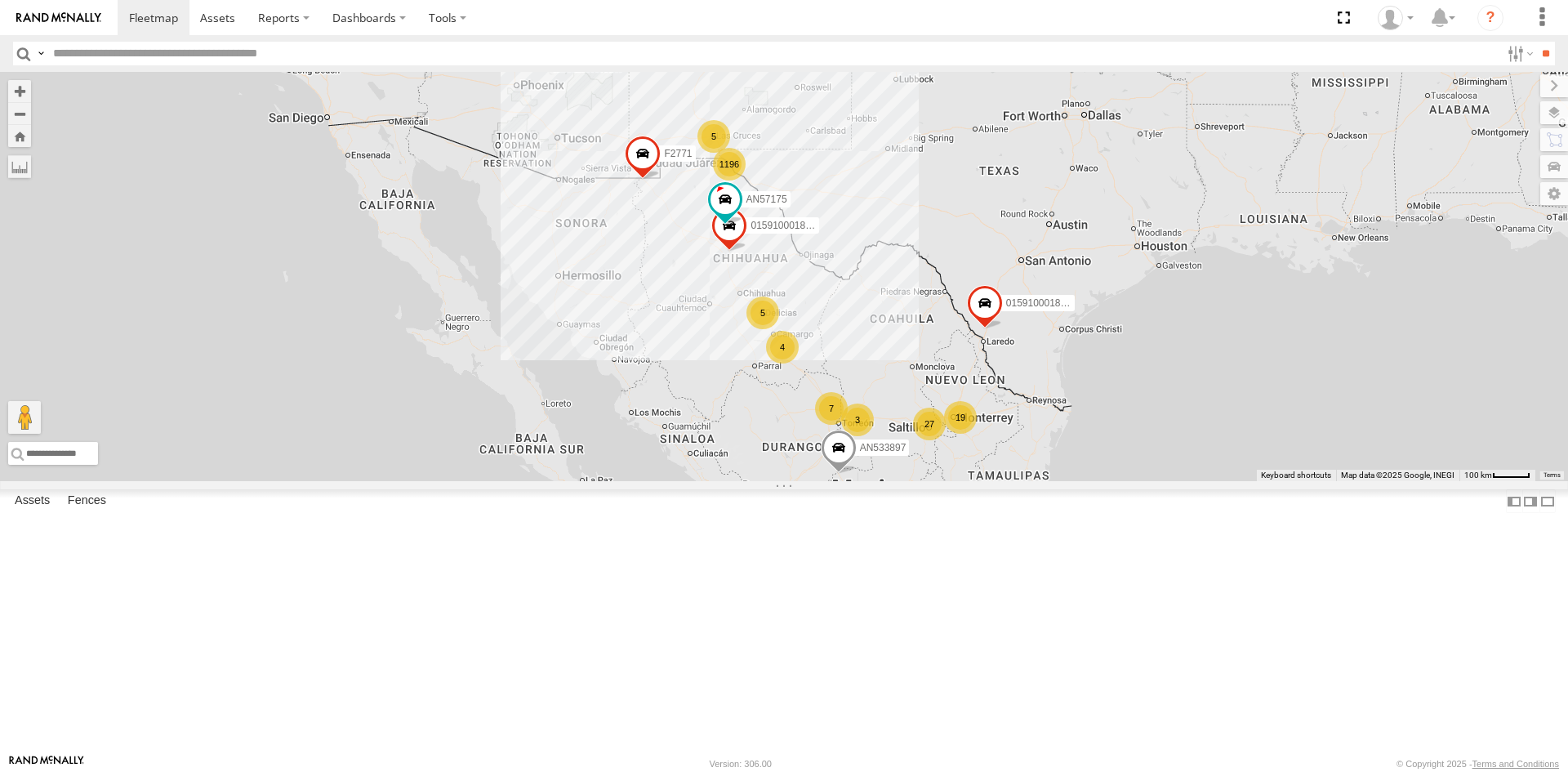
drag, startPoint x: 722, startPoint y: 248, endPoint x: 756, endPoint y: 407, distance: 162.6
click at [763, 419] on div "1196 7 7 27 4 5 19 5 3 3 4 015910001845018 AN57175 3 015910001811580 ZJ535914 F…" at bounding box center [784, 276] width 1568 height 409
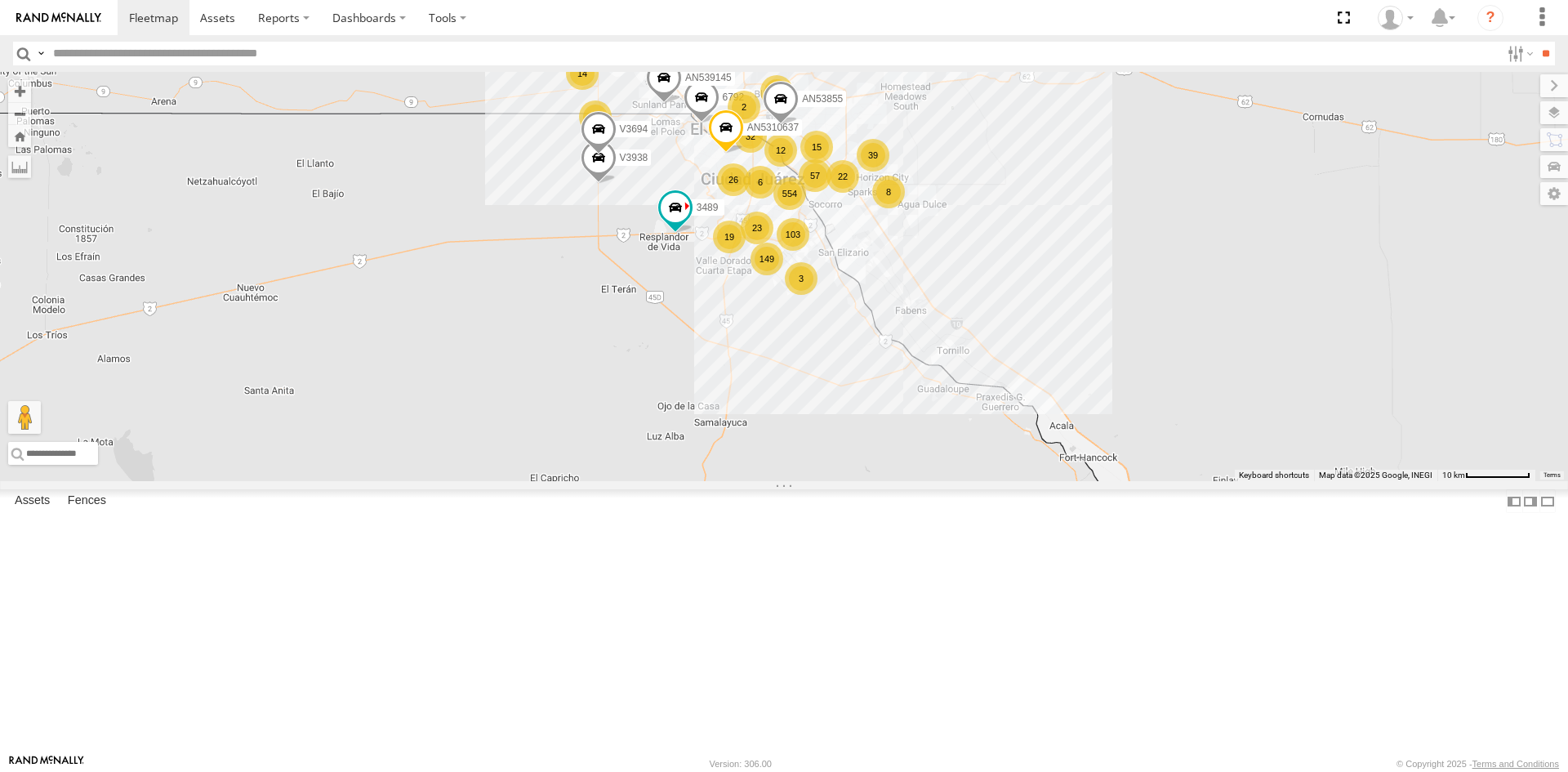
drag, startPoint x: 744, startPoint y: 342, endPoint x: 742, endPoint y: 425, distance: 83.0
click at [742, 425] on div "015910001845018 AN57175 015910001811580 ZJ535914 F2771 AN533897 3489 AN539145 V…" at bounding box center [784, 276] width 1568 height 409
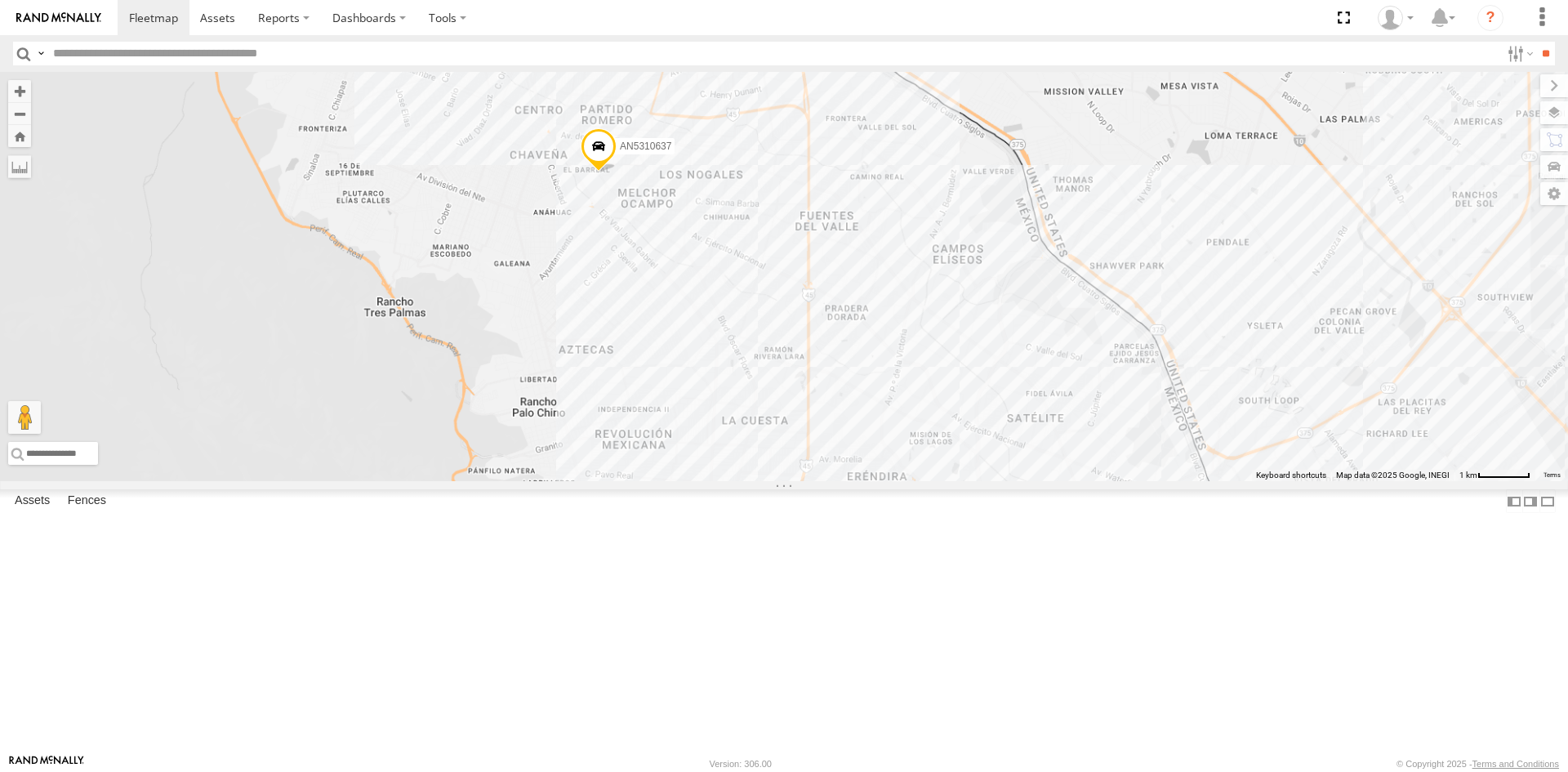
drag, startPoint x: 749, startPoint y: 378, endPoint x: 778, endPoint y: 490, distance: 115.7
click at [778, 482] on div "015910001845018 AN57175 015910001811580 ZJ535914 F2771 AN533897 3489 AN539145 V…" at bounding box center [784, 276] width 1568 height 409
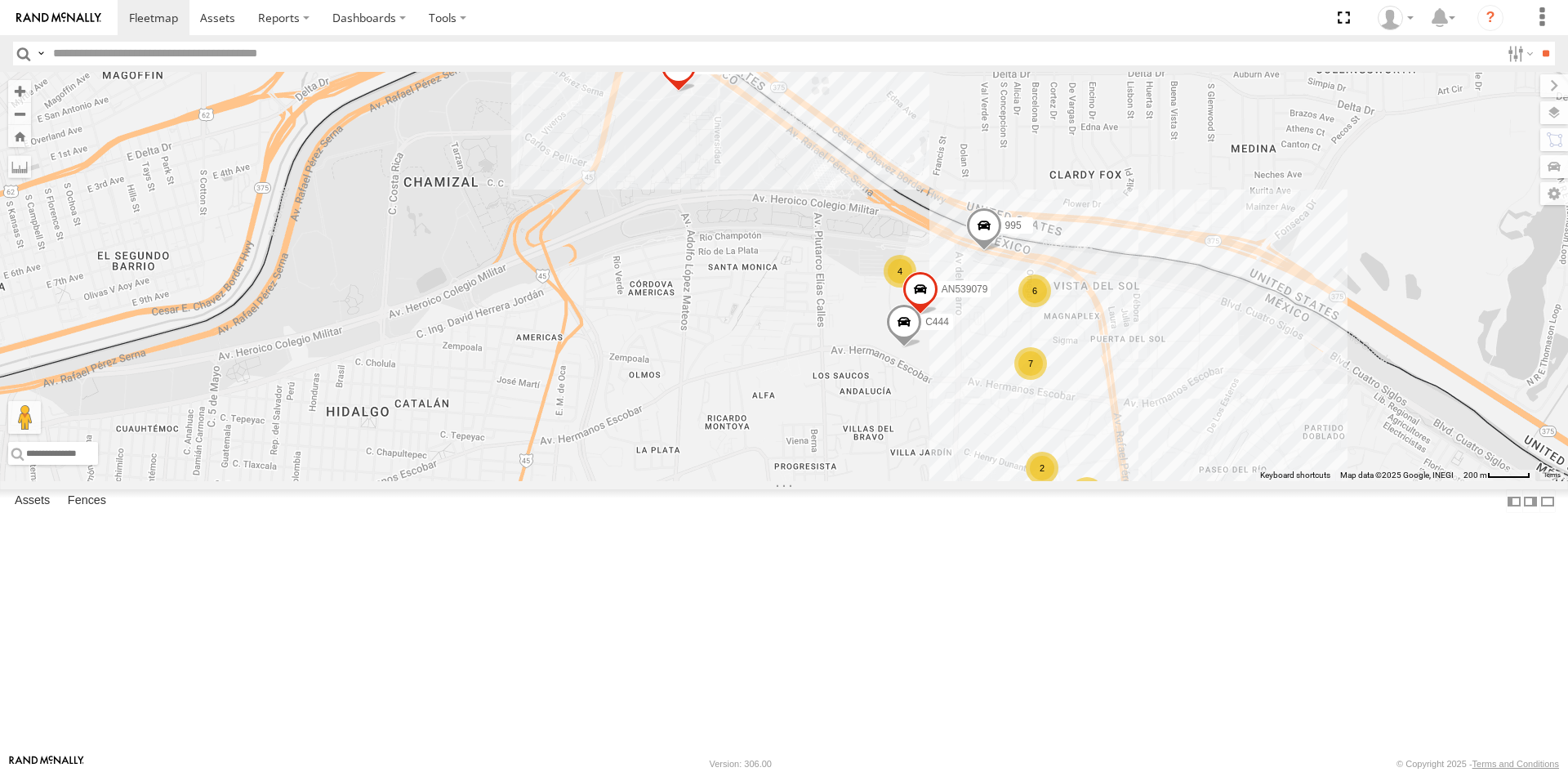
drag, startPoint x: 822, startPoint y: 529, endPoint x: 768, endPoint y: 431, distance: 111.9
click at [768, 431] on div "AN601271 AN601523 AN538889 C444 AN539079 AN533915 995 6 7 4 2 3" at bounding box center [784, 276] width 1568 height 409
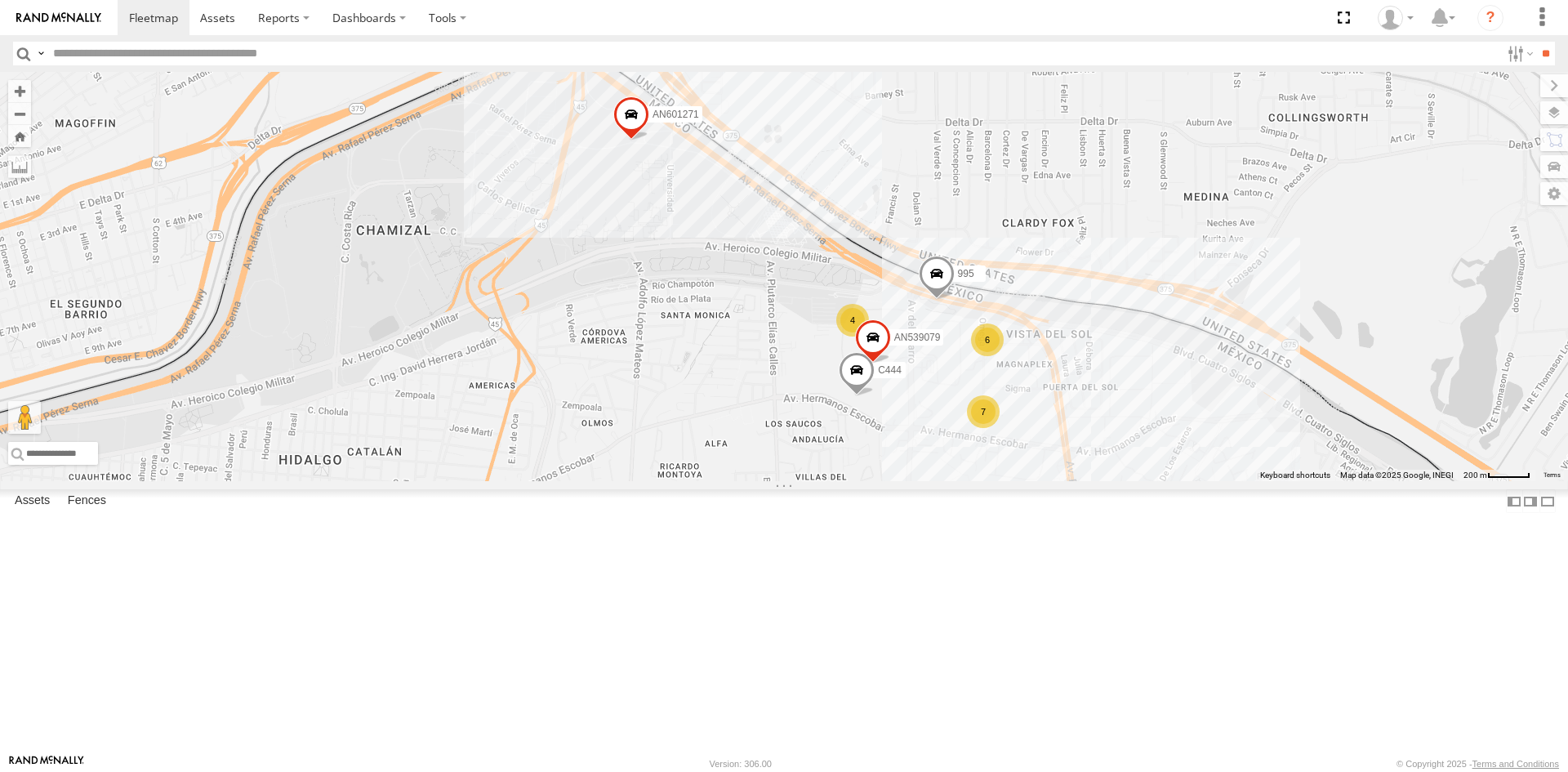
drag, startPoint x: 685, startPoint y: 524, endPoint x: 628, endPoint y: 604, distance: 98.2
click at [628, 482] on div "AN601271 AN601523 AN538889 C444 AN539079 AN533915 995 6 7 4 2 3 4" at bounding box center [784, 276] width 1568 height 409
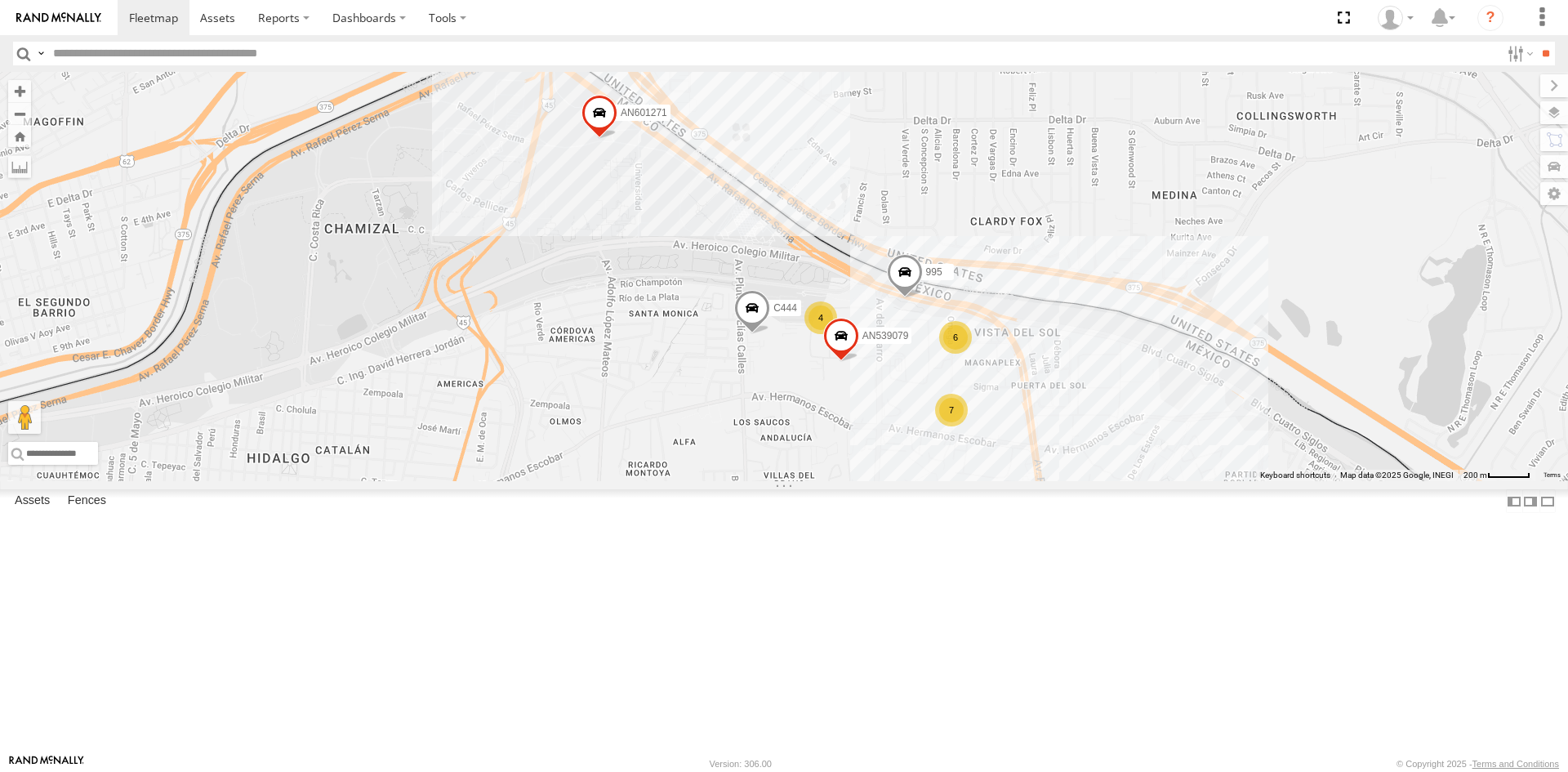
drag, startPoint x: 628, startPoint y: 392, endPoint x: 622, endPoint y: 378, distance: 15.2
click at [622, 378] on div "AN601271 AN601523 AN538889 C444 AN539079 AN533915 995 6 7 4 2 3" at bounding box center [784, 276] width 1568 height 409
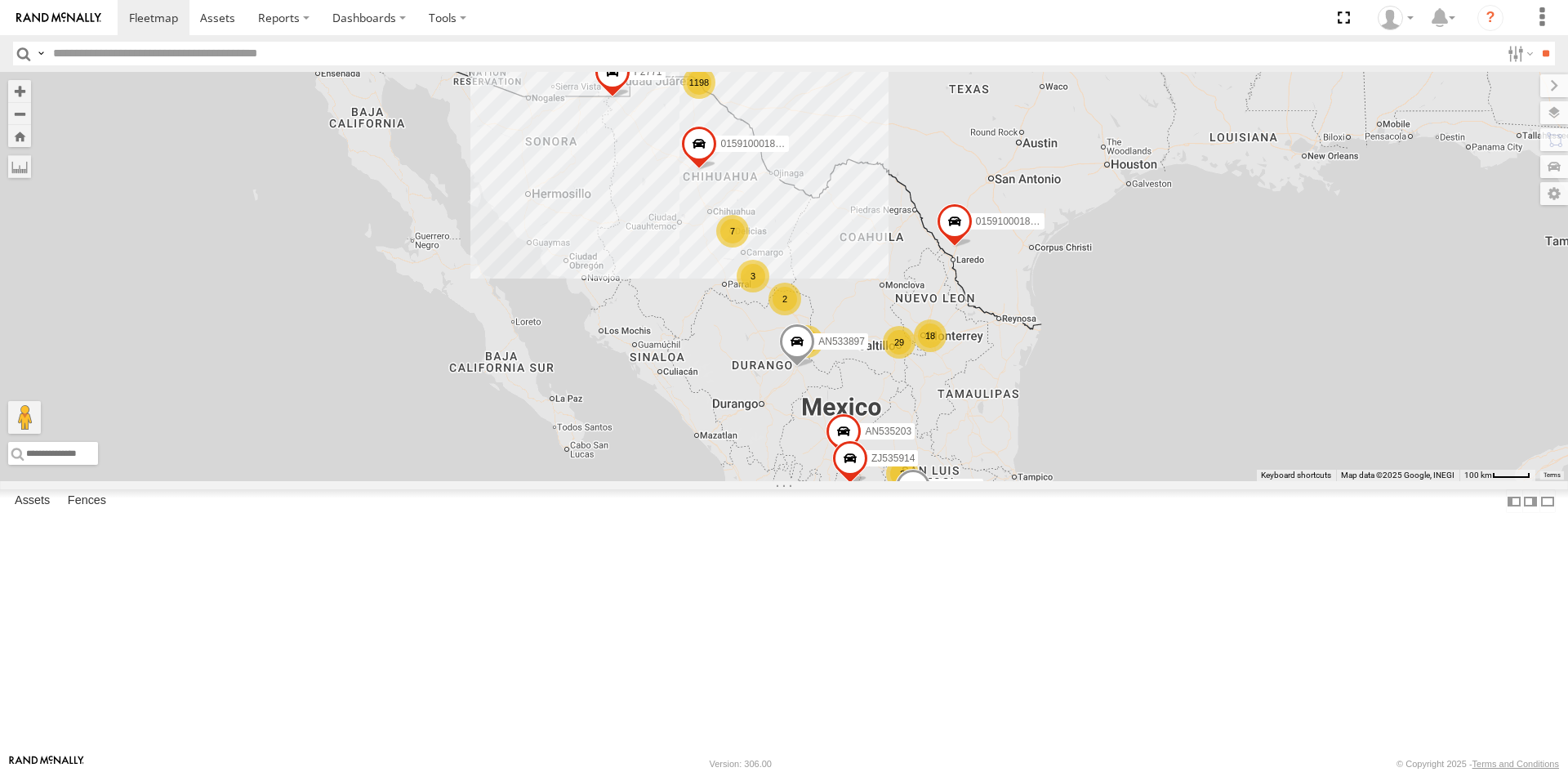
drag, startPoint x: 823, startPoint y: 251, endPoint x: 813, endPoint y: 258, distance: 12.2
click at [824, 263] on div "1198 6 2 29 4 3 7 18 3 3 AN535203 015910001845018 2 6 AN533249 015910001811580 …" at bounding box center [784, 276] width 1568 height 409
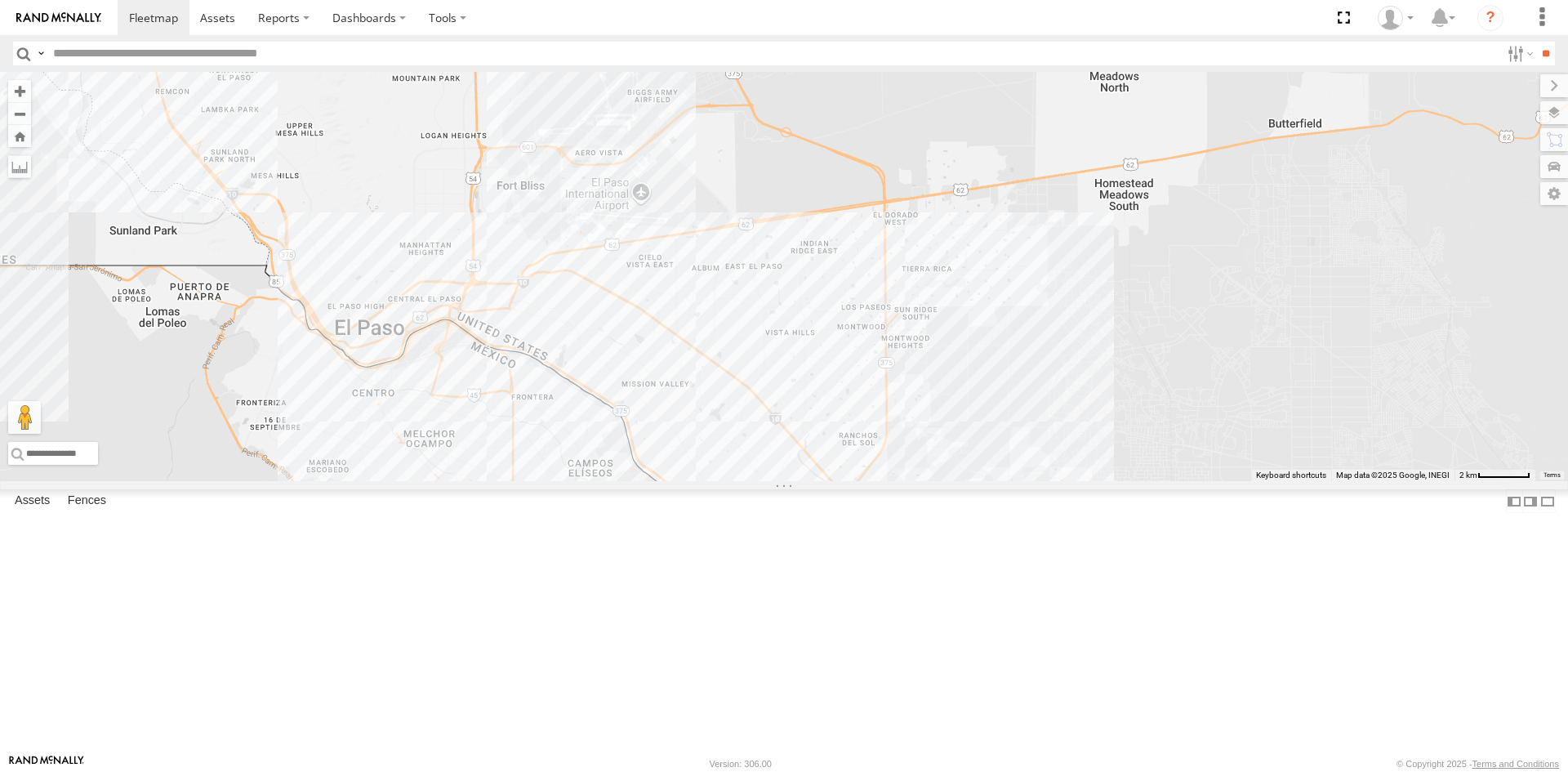
drag, startPoint x: 826, startPoint y: 507, endPoint x: 879, endPoint y: 398, distance: 121.2
click at [876, 400] on div "AN535203 015910001845018 AN533249 015910001811580 ZJ535914 AN539766 F2771 AN533…" at bounding box center [784, 276] width 1568 height 409
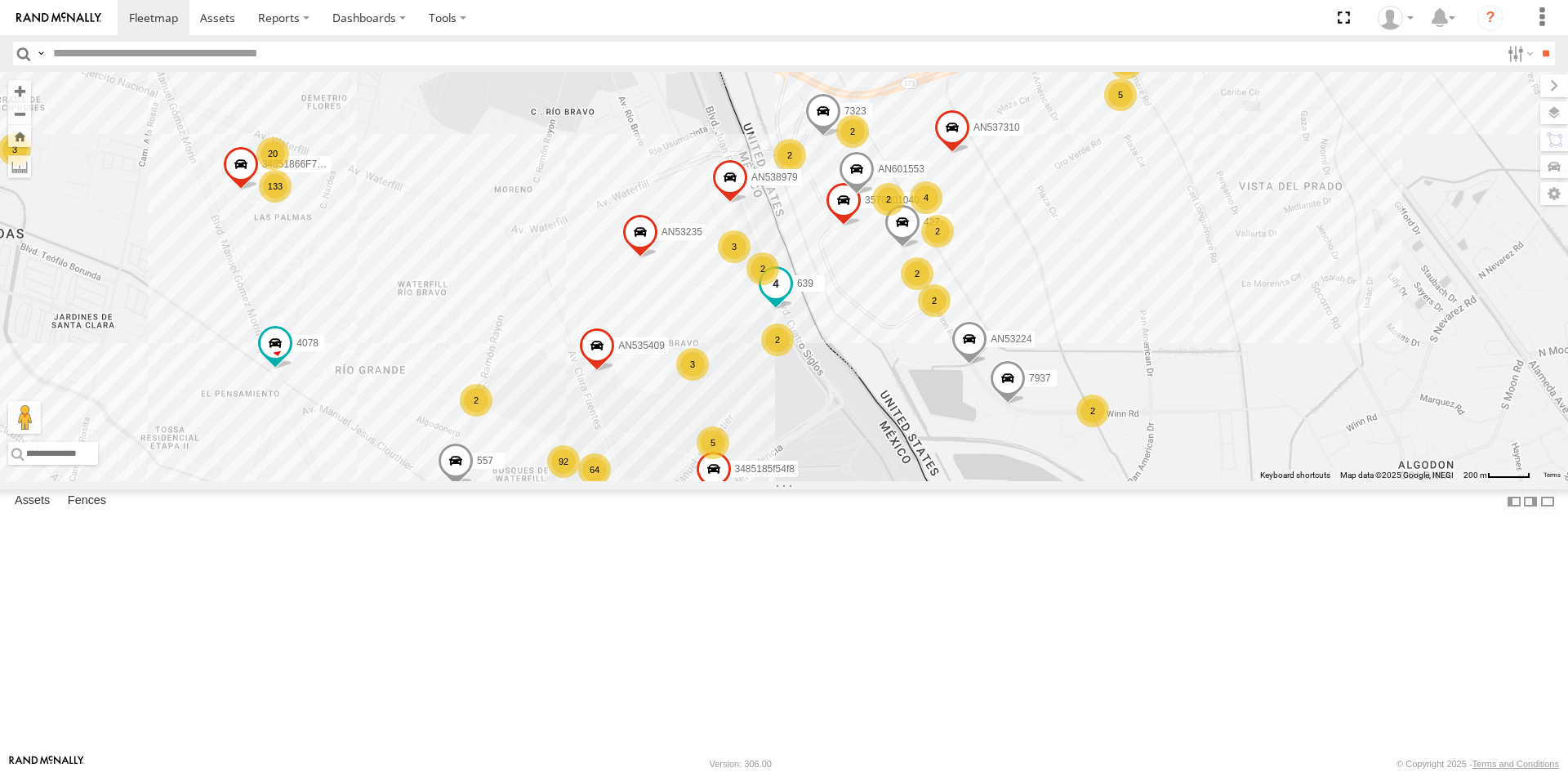
drag, startPoint x: 818, startPoint y: 418, endPoint x: 913, endPoint y: 335, distance: 126.2
click at [825, 292] on label "639" at bounding box center [803, 283] width 40 height 16
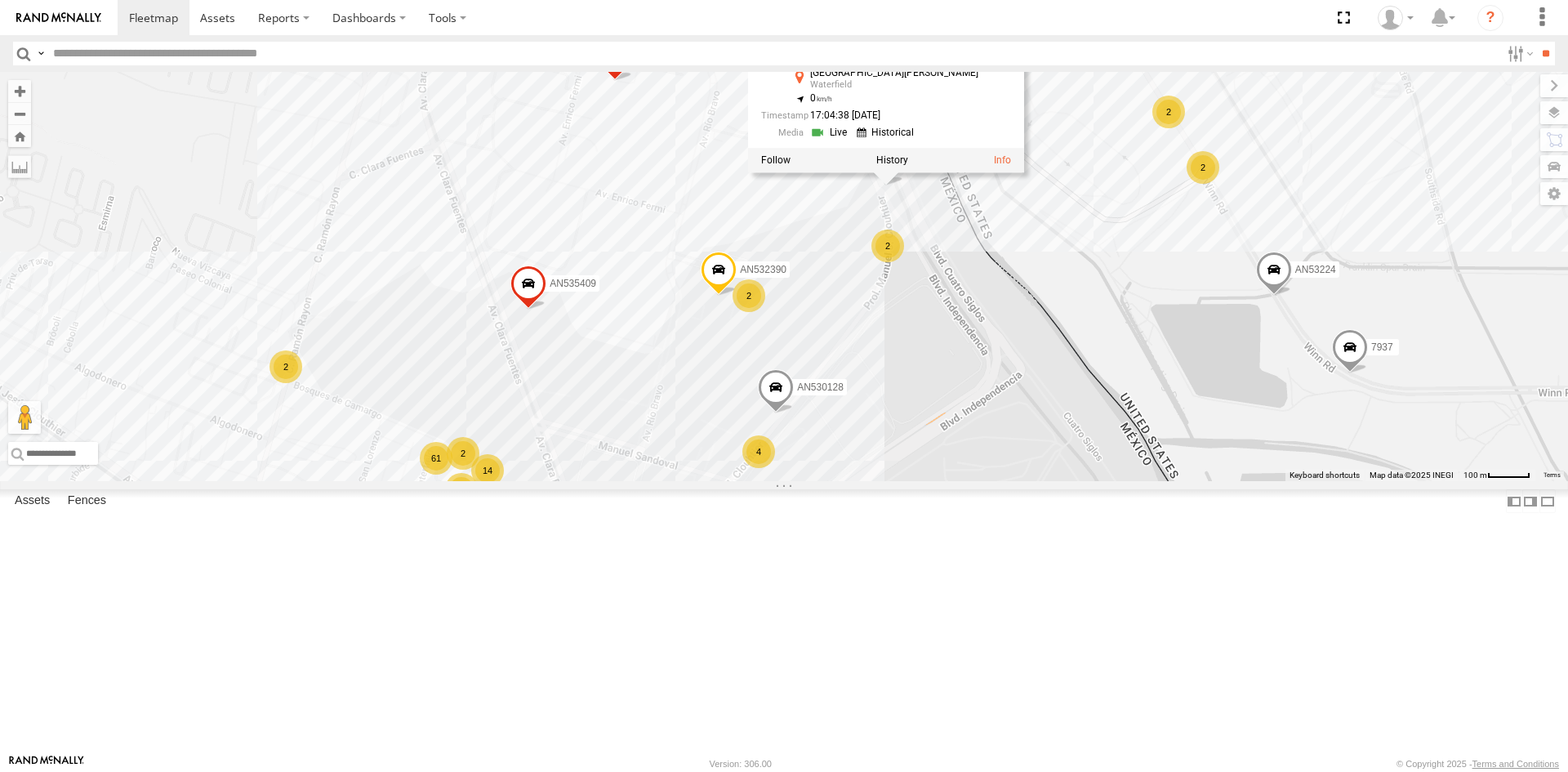
drag, startPoint x: 1070, startPoint y: 346, endPoint x: 933, endPoint y: 501, distance: 206.9
click at [933, 482] on div "AN535203 015910001845018 AN533249 015910001811580 ZJ535914 AN539766 F2771 AN533…" at bounding box center [784, 276] width 1568 height 409
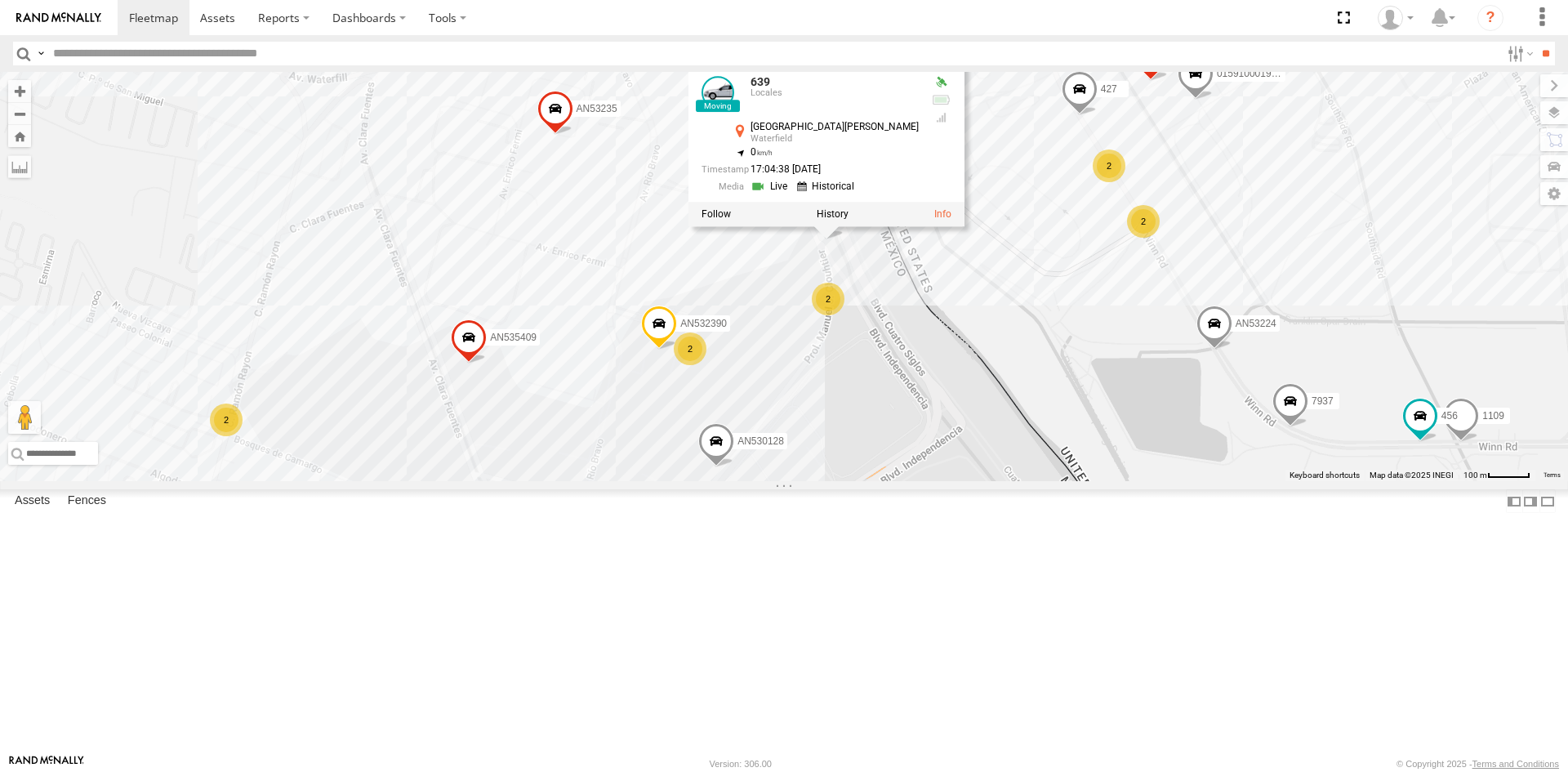
click at [976, 482] on div "AN535203 015910001845018 AN533249 015910001811580 ZJ535914 AN539766 F2771 AN533…" at bounding box center [784, 276] width 1568 height 409
click at [929, 434] on div "AN535203 015910001845018 AN533249 015910001811580 ZJ535914 AN539766 F2771 AN533…" at bounding box center [784, 276] width 1568 height 409
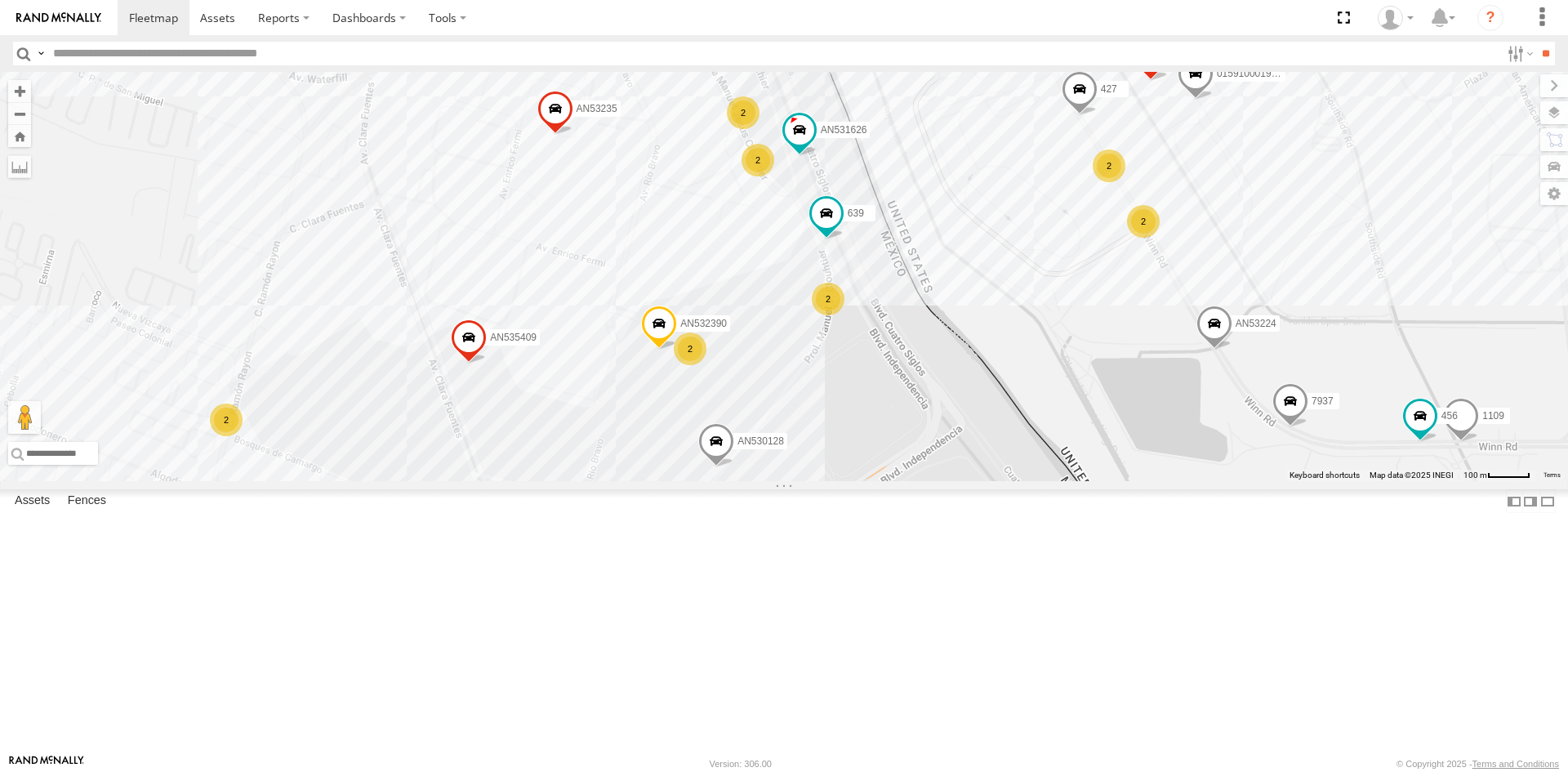
drag, startPoint x: 938, startPoint y: 426, endPoint x: 930, endPoint y: 508, distance: 82.4
click at [930, 482] on div "AN535203 015910001845018 AN533249 015910001811580 ZJ535914 AN539766 F2771 AN533…" at bounding box center [784, 276] width 1568 height 409
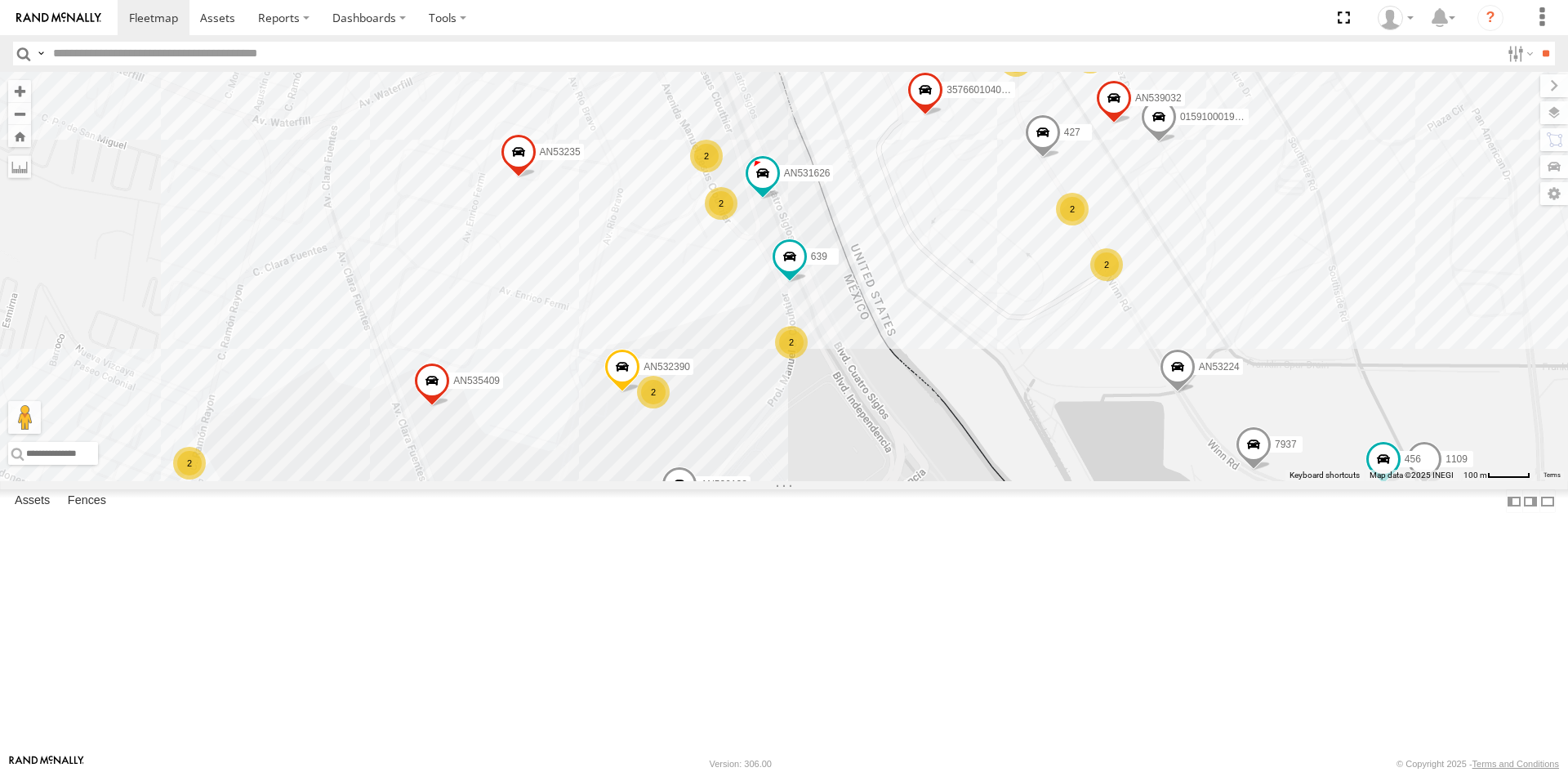
drag, startPoint x: 896, startPoint y: 544, endPoint x: 876, endPoint y: 582, distance: 42.9
click at [876, 482] on div "AN535203 015910001845018 AN533249 015910001811580 ZJ535914 AN539766 F2771 AN533…" at bounding box center [784, 276] width 1568 height 409
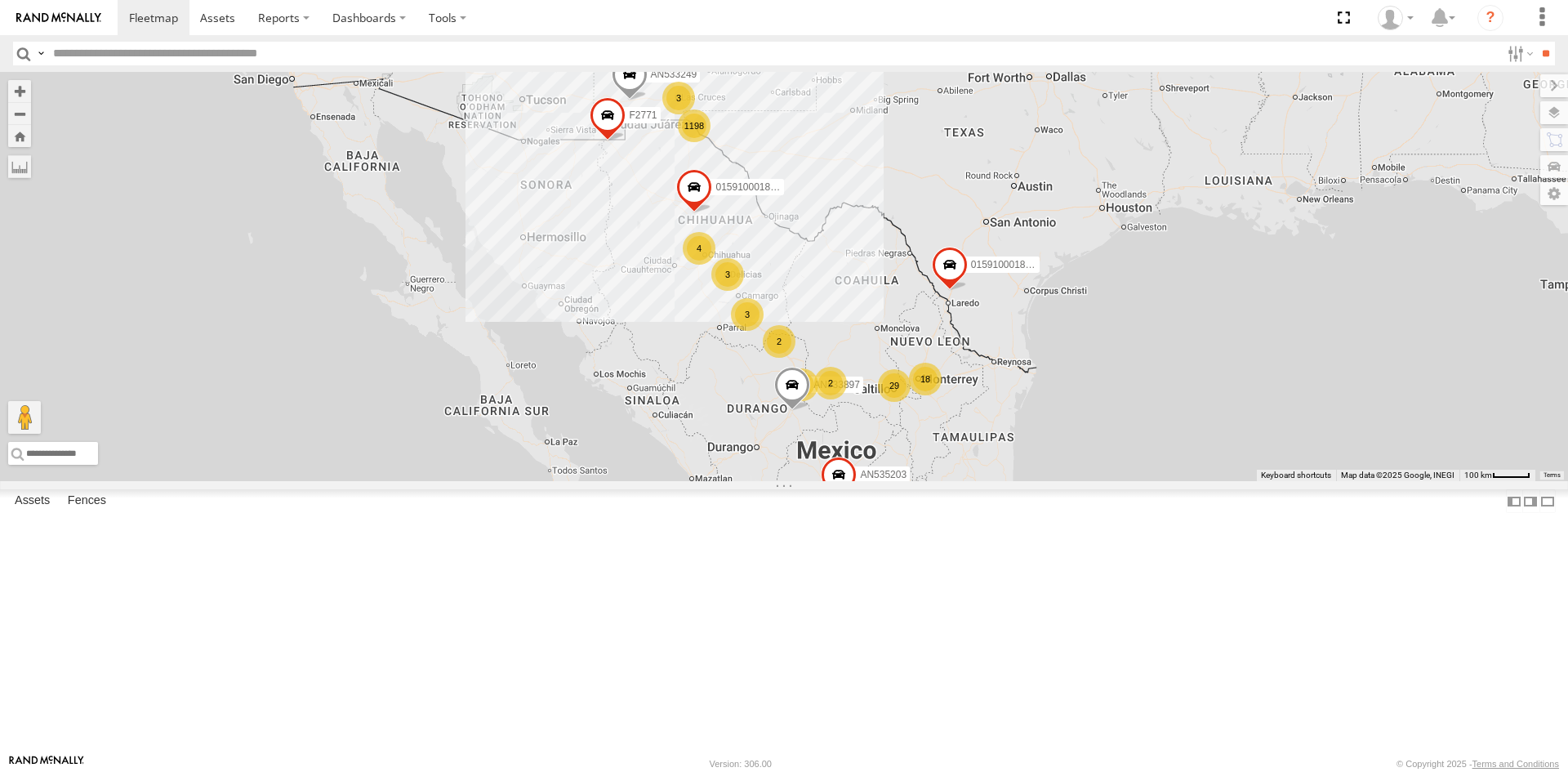
drag, startPoint x: 653, startPoint y: 255, endPoint x: 660, endPoint y: 402, distance: 147.2
click at [660, 402] on div "AN535203 015910001845018 AN533249 015910001811580 ZJ535914 F2771 AN533897 1198 …" at bounding box center [784, 276] width 1568 height 409
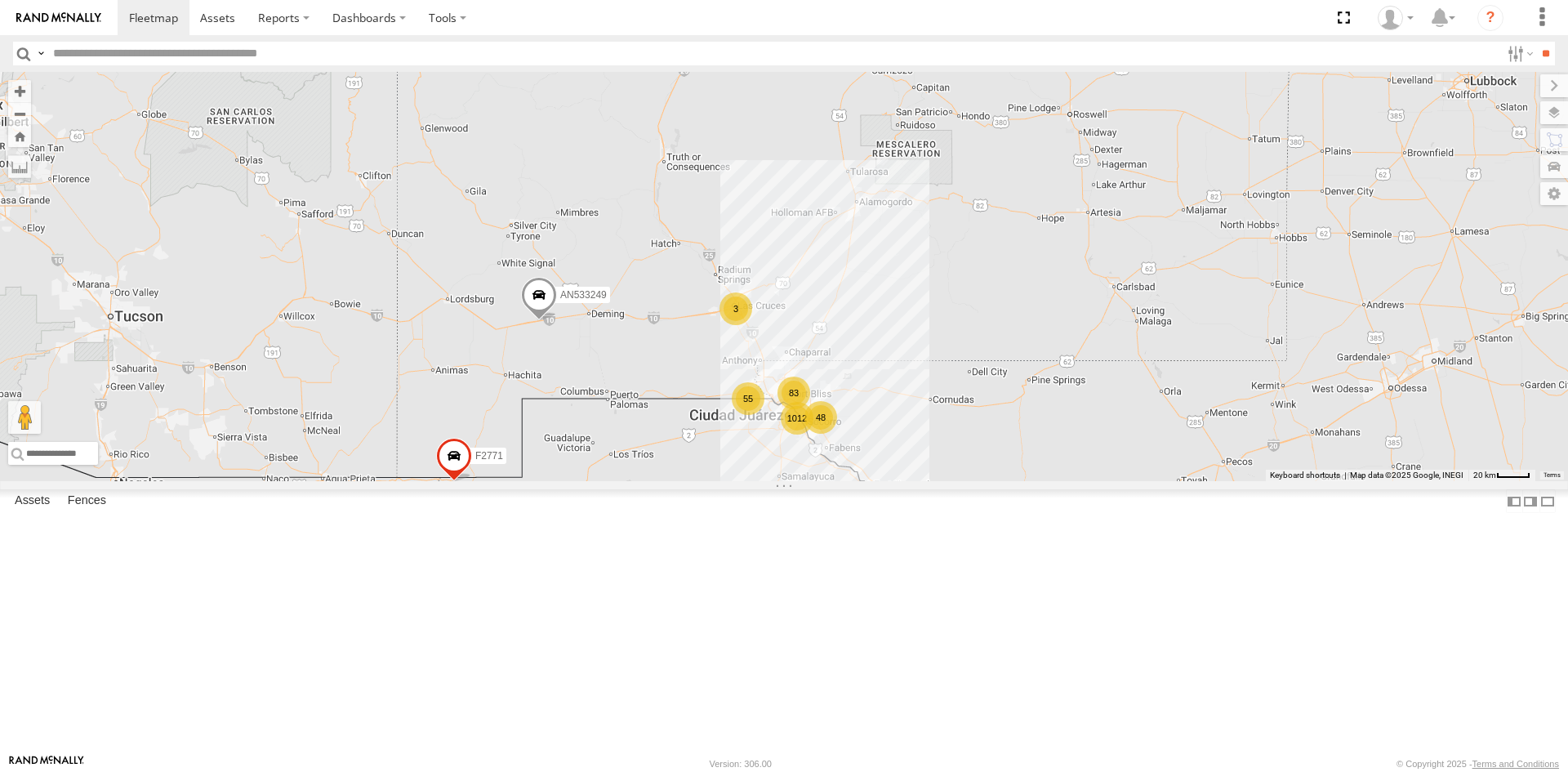
drag, startPoint x: 684, startPoint y: 435, endPoint x: 681, endPoint y: 227, distance: 208.0
click at [681, 227] on div "AN535203 015910001845018 AN533249 015910001811580 ZJ535914 F2771 AN533897 1012 …" at bounding box center [784, 276] width 1568 height 409
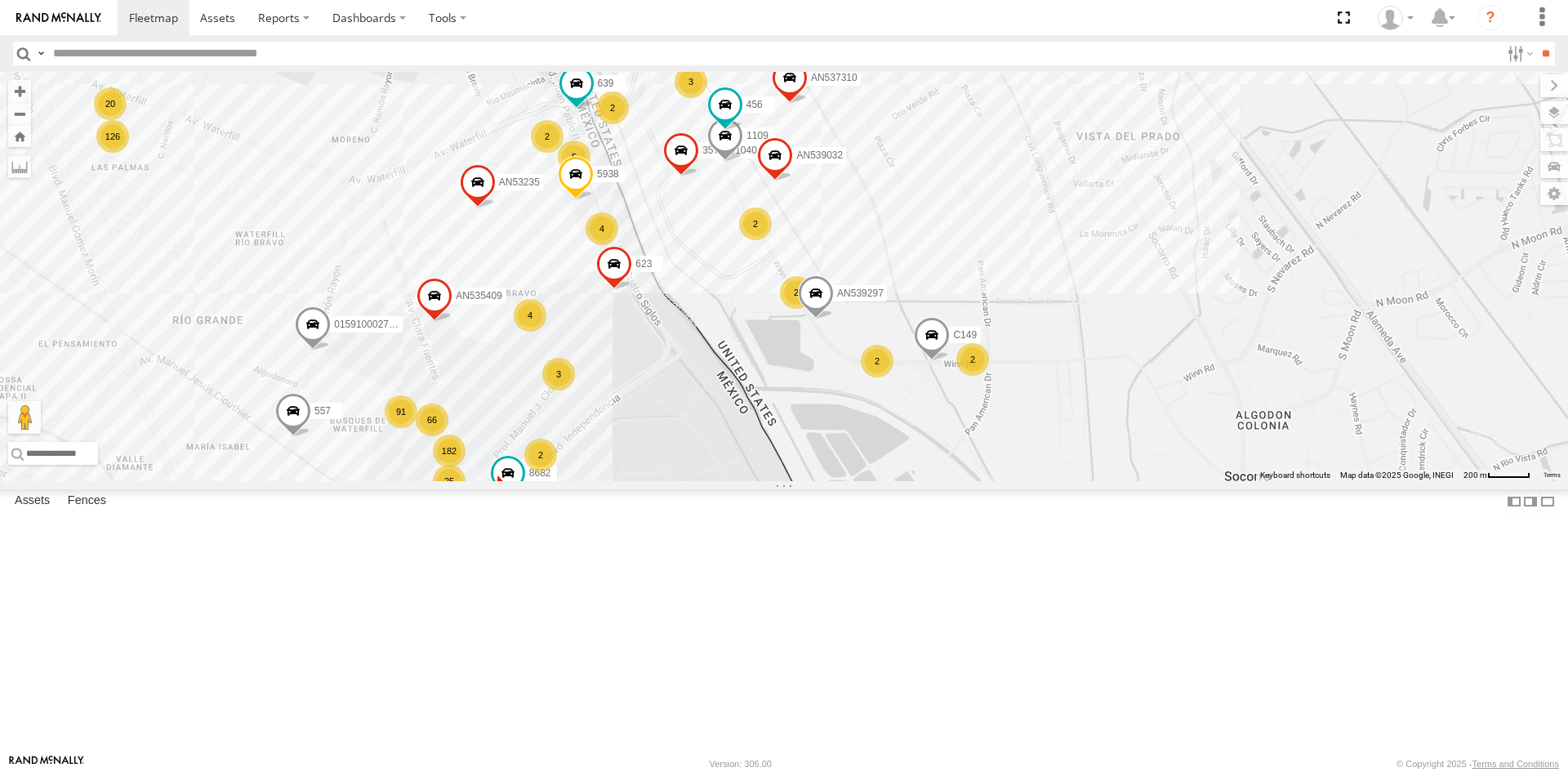
drag, startPoint x: 518, startPoint y: 476, endPoint x: 660, endPoint y: 505, distance: 144.9
click at [660, 482] on div "AN535203 015910001845018 AN533249 015910001811580 ZJ535914 F2771 AN533897 845 4…" at bounding box center [784, 276] width 1568 height 409
